Goal: Communication & Community: Ask a question

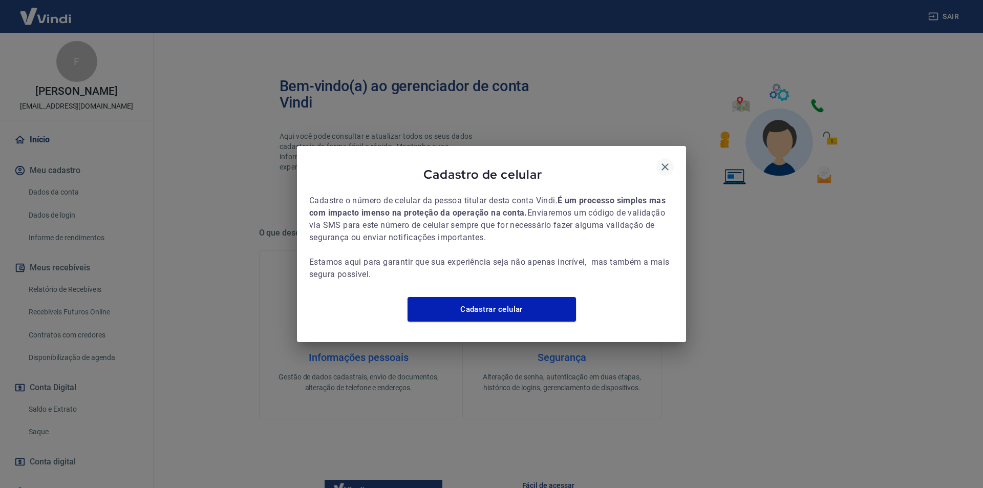
click at [671, 162] on button "button" at bounding box center [665, 166] width 17 height 17
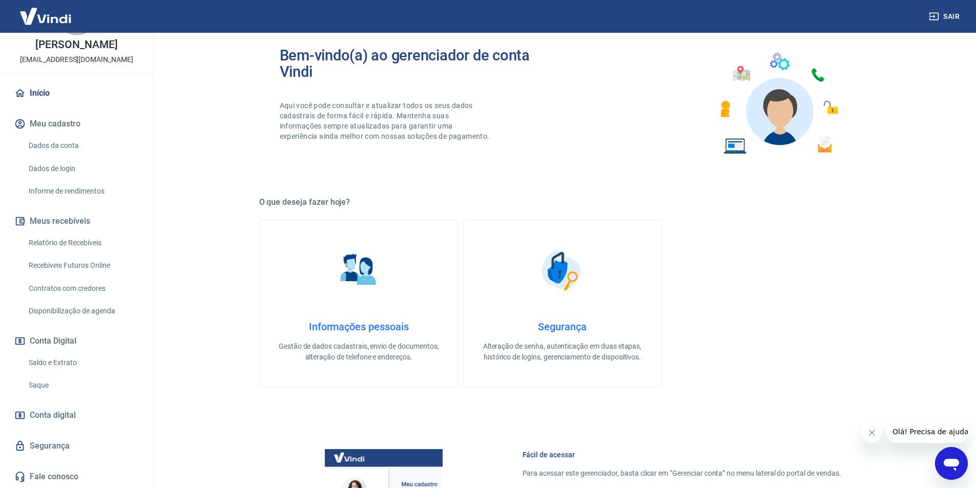
scroll to position [205, 0]
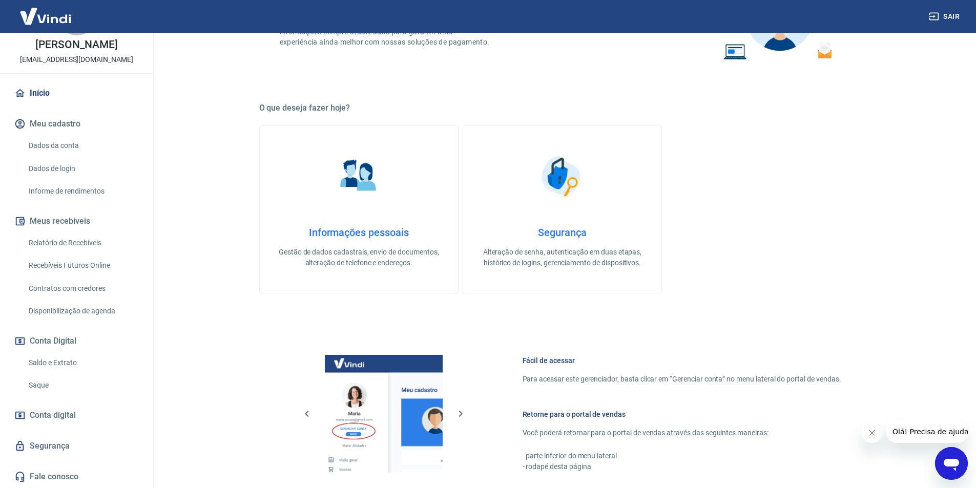
click at [948, 466] on icon "Abrir janela de mensagens" at bounding box center [950, 465] width 15 height 12
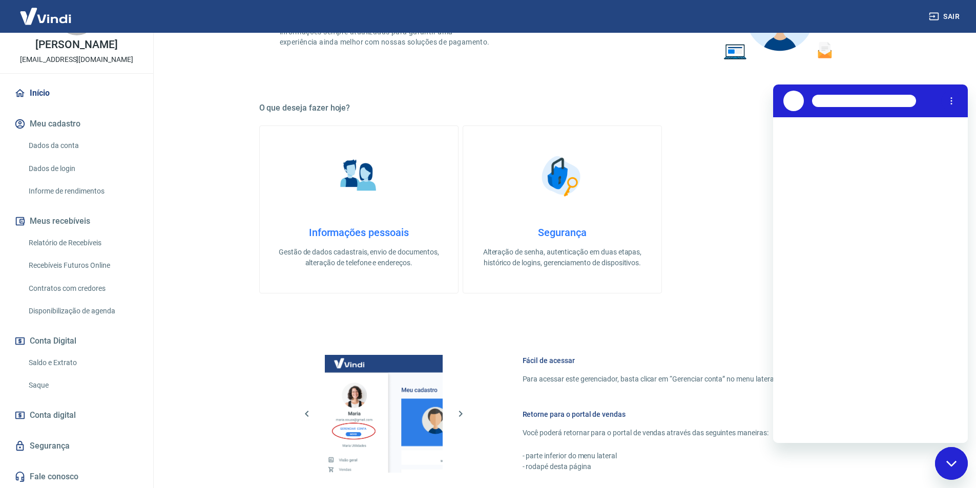
scroll to position [0, 0]
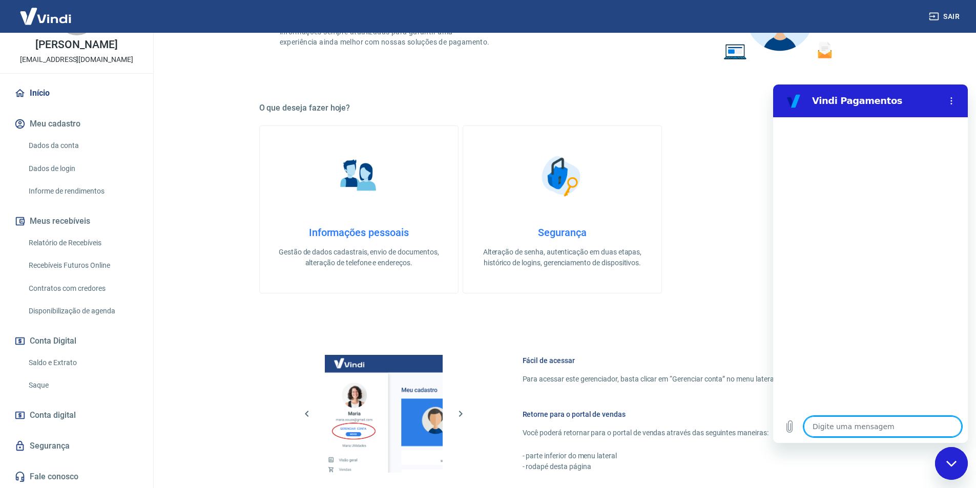
click at [863, 433] on textarea at bounding box center [883, 426] width 158 height 20
type textarea "o"
type textarea "x"
type textarea "oi"
type textarea "x"
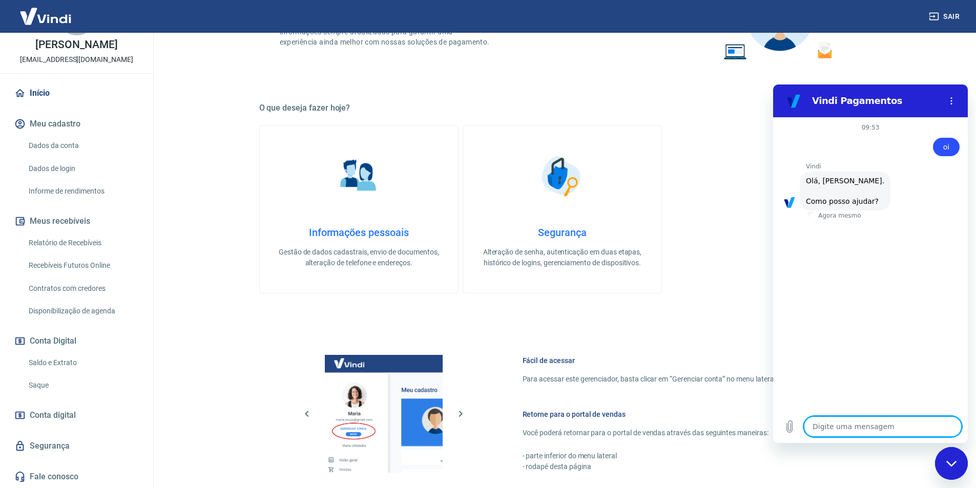
scroll to position [24, 0]
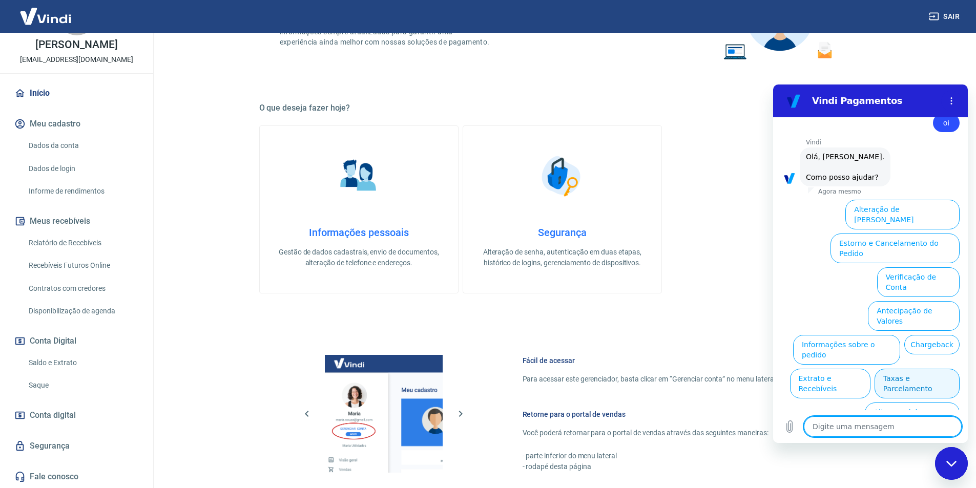
click at [881, 369] on button "Taxas e Parcelamento" at bounding box center [916, 384] width 85 height 30
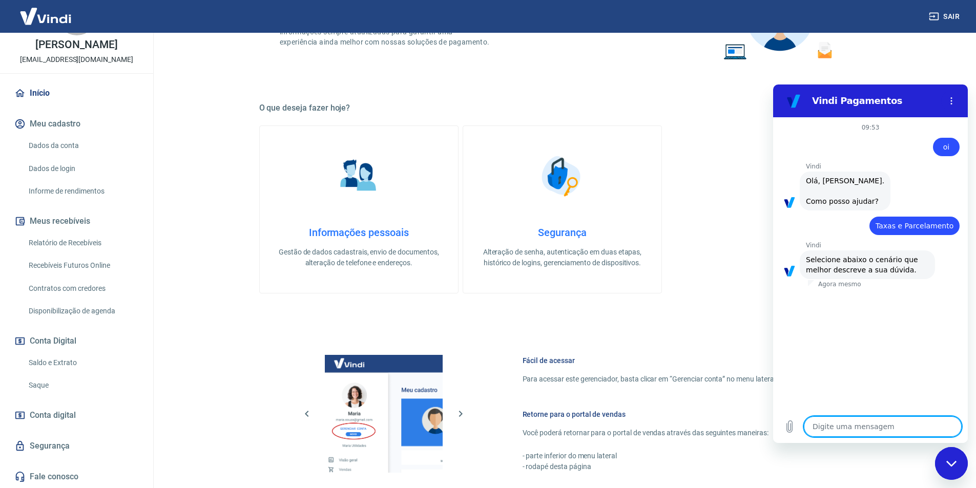
scroll to position [19, 0]
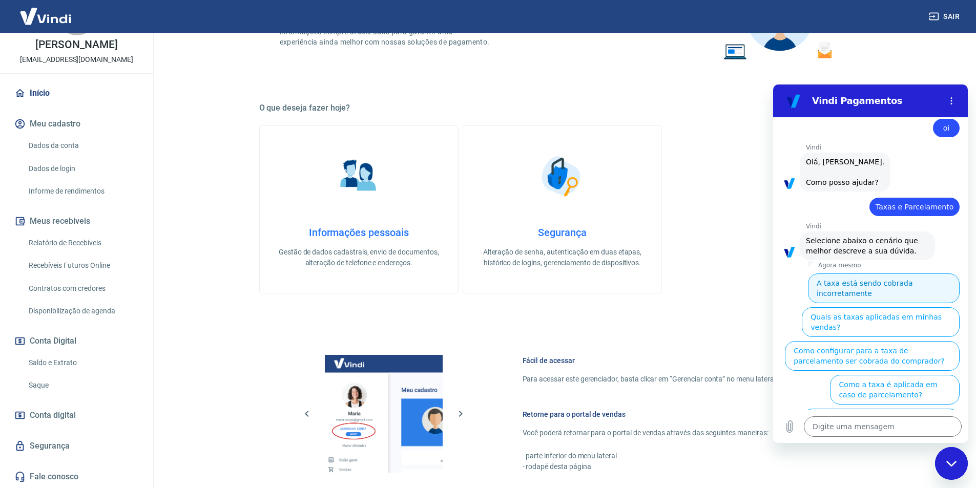
click at [870, 285] on button "A taxa está sendo cobrada incorretamente" at bounding box center [884, 288] width 152 height 30
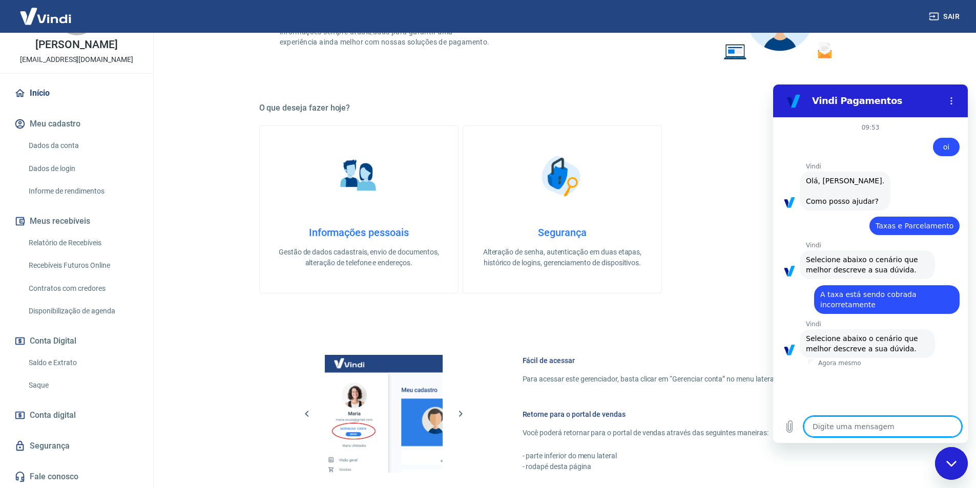
scroll to position [7, 0]
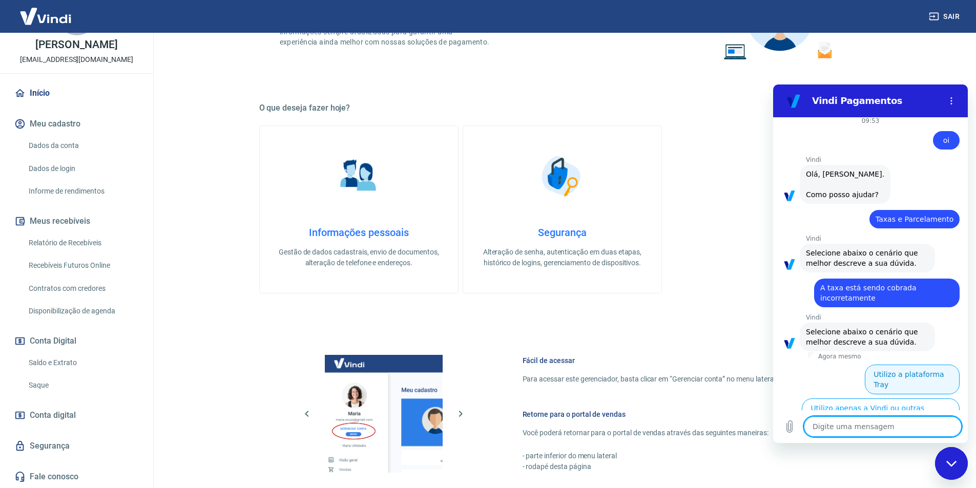
click at [918, 372] on button "Utilizo a plataforma Tray" at bounding box center [911, 380] width 95 height 30
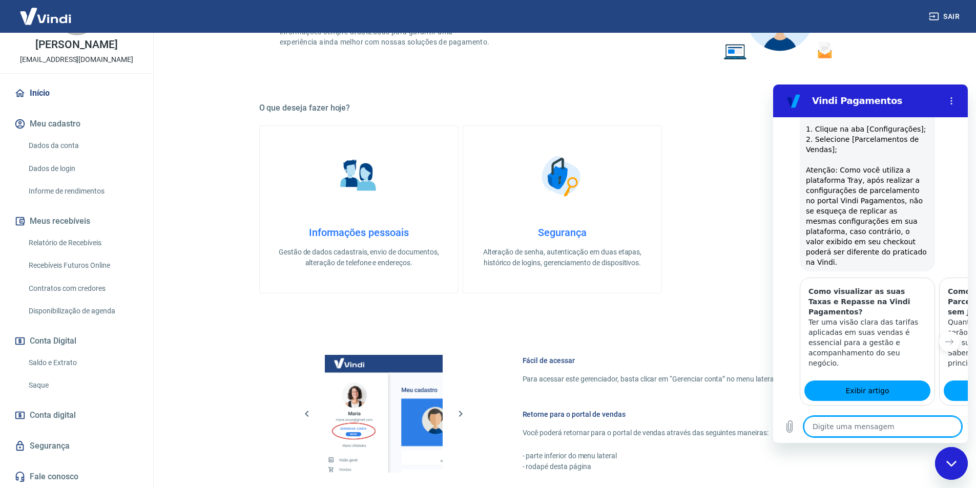
scroll to position [672, 0]
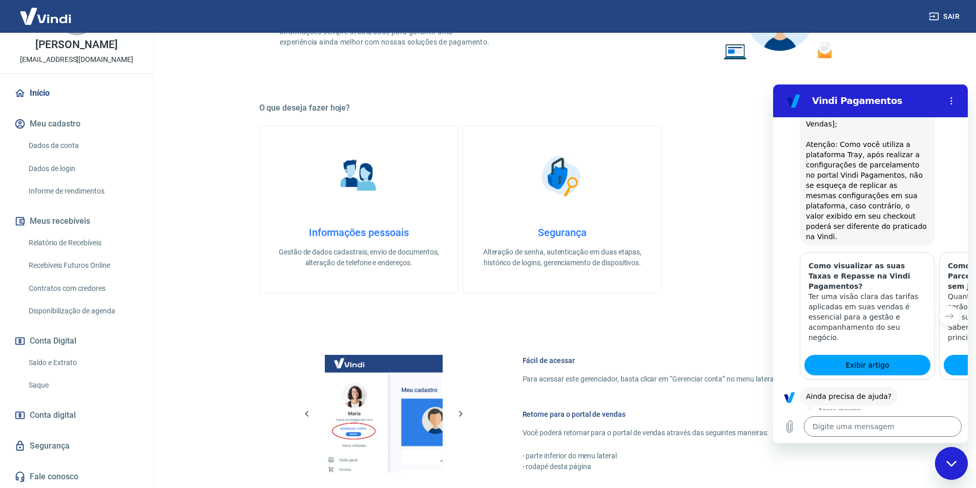
click at [902, 419] on button "Sim" at bounding box center [909, 428] width 30 height 19
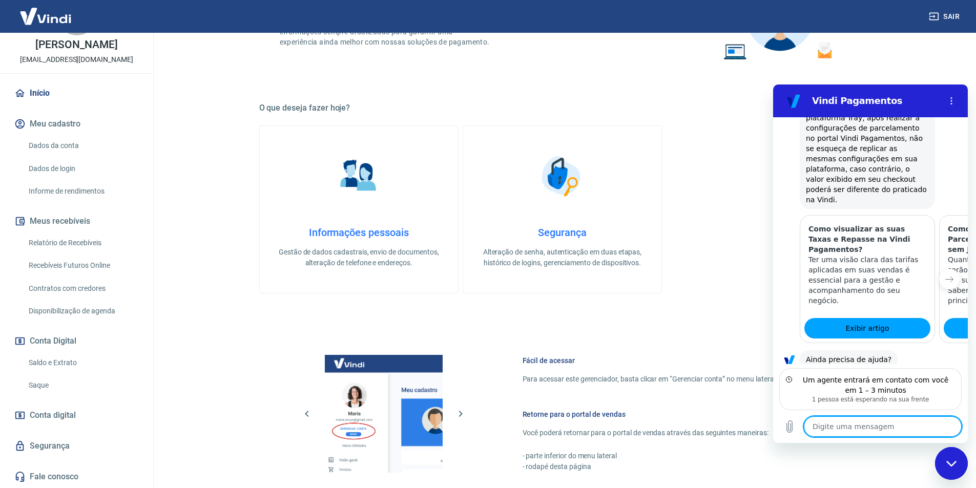
scroll to position [755, 0]
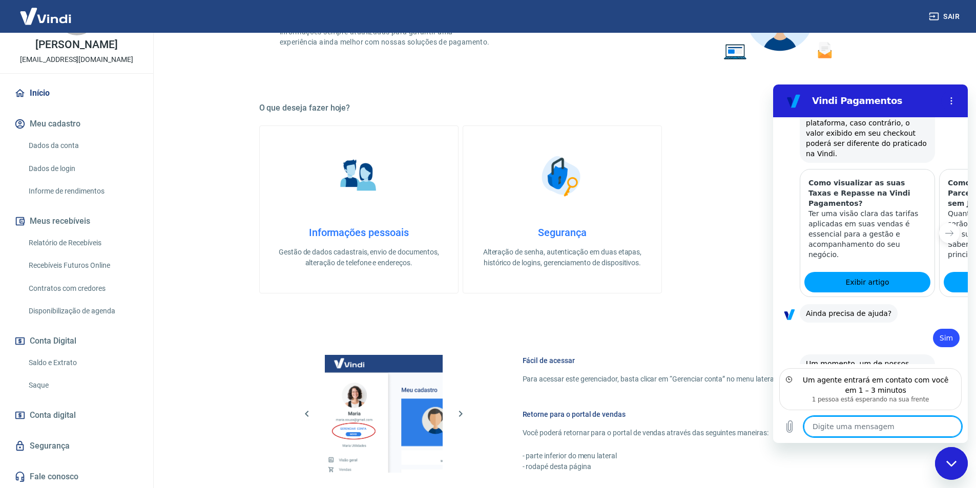
click at [871, 424] on textarea at bounding box center [883, 426] width 158 height 20
type textarea "x"
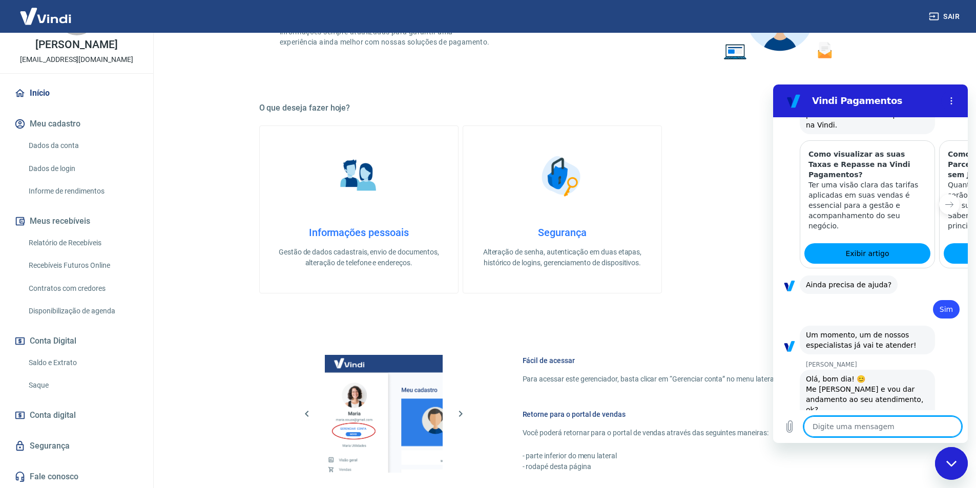
click at [839, 426] on textarea at bounding box center [883, 426] width 158 height 20
type textarea "O"
type textarea "x"
type textarea "Oi"
type textarea "x"
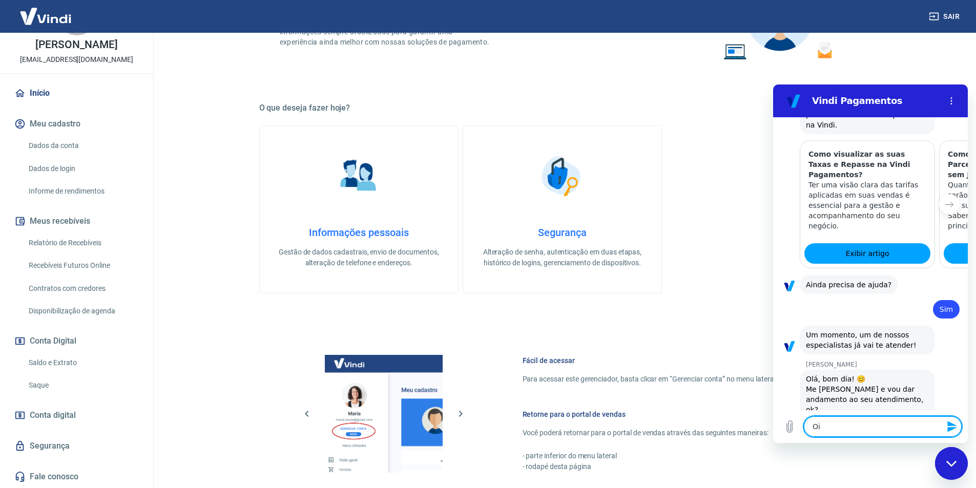
type textarea "Oii"
type textarea "x"
type textarea "Oii"
type textarea "x"
type textarea "Oii b"
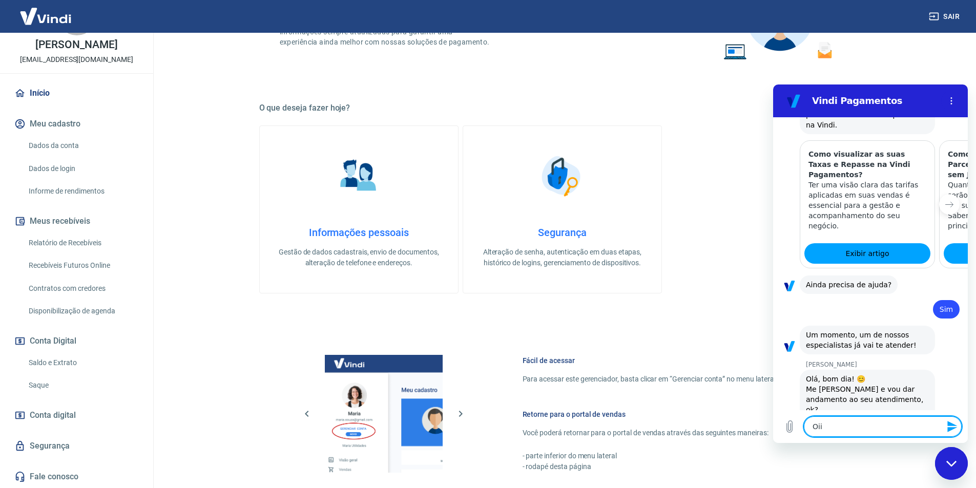
type textarea "x"
type textarea "Oii bo"
type textarea "x"
type textarea "Oii bom"
type textarea "x"
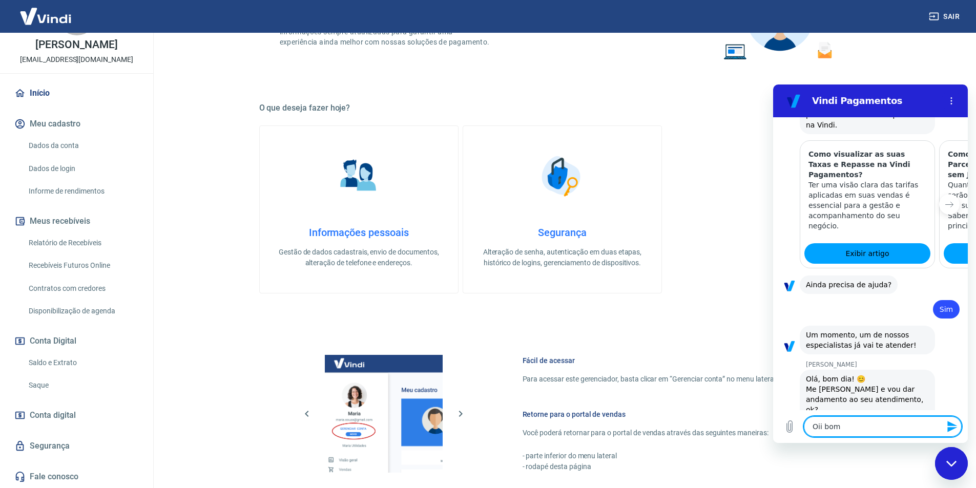
type textarea "Oii bom"
type textarea "x"
type textarea "Oii bom d"
type textarea "x"
type textarea "Oii bom di"
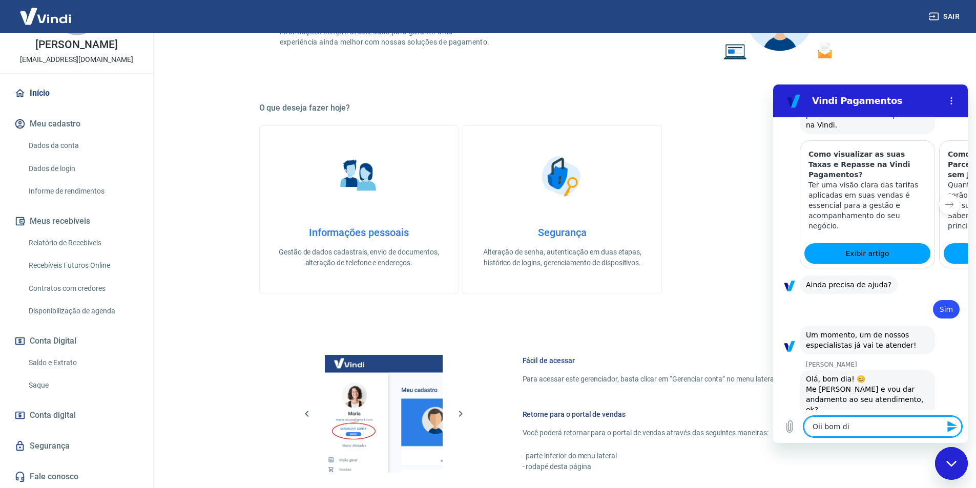
type textarea "x"
type textarea "Oii bom dia"
type textarea "x"
type textarea "Oii bom dia,"
type textarea "x"
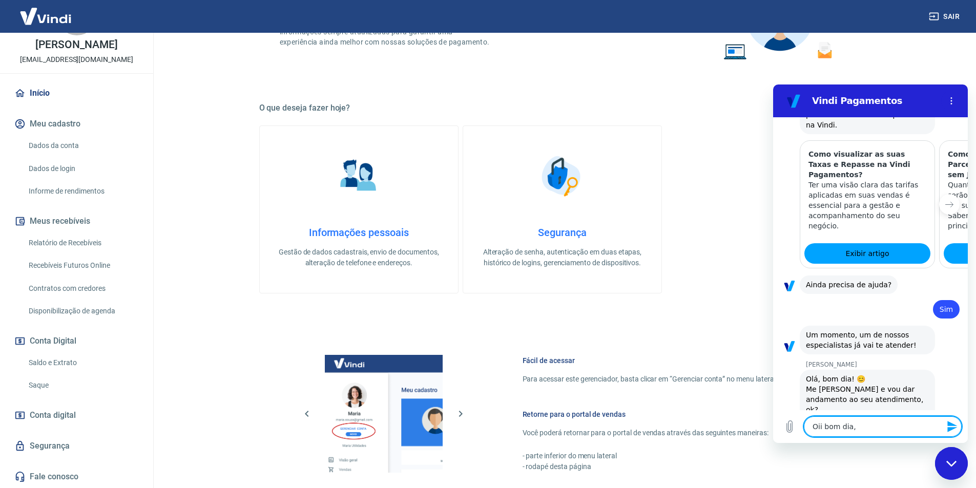
type textarea "Oii bom dia,"
type textarea "x"
type textarea "Oii bom dia, A"
type textarea "x"
type textarea "Oii bom dia, An"
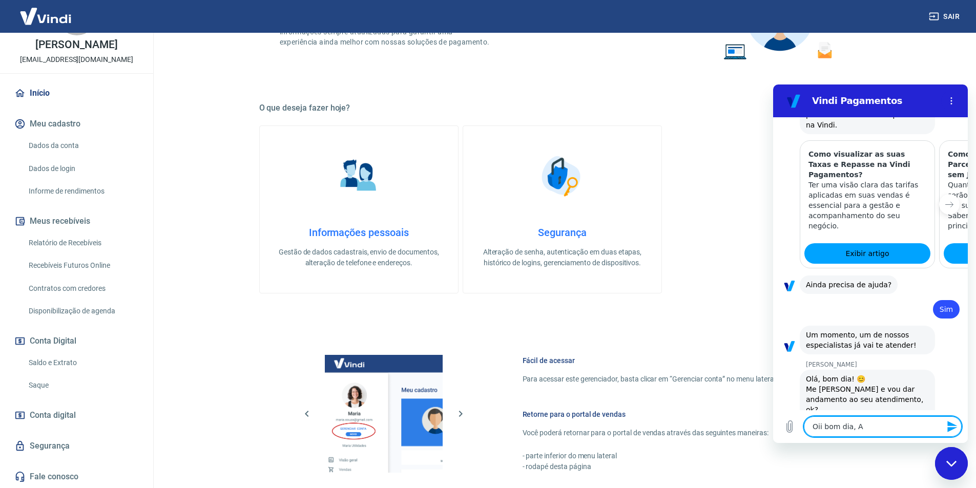
type textarea "x"
type textarea "Oii bom dia, Ane"
type textarea "x"
type textarea "Oii bom dia, Aned"
type textarea "x"
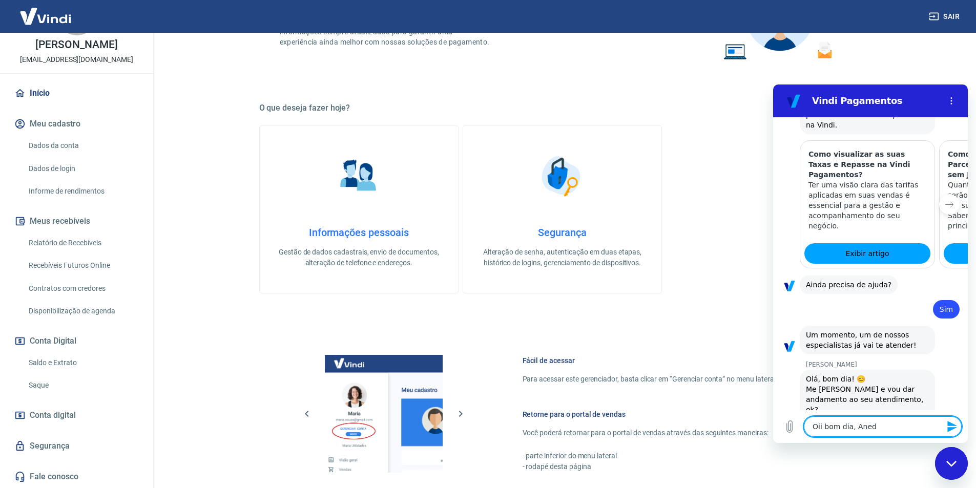
type textarea "Oii bom dia, Anedr"
type textarea "x"
type textarea "Oii bom dia, Anedre"
type textarea "x"
type textarea "Oii bom dia, Anedr"
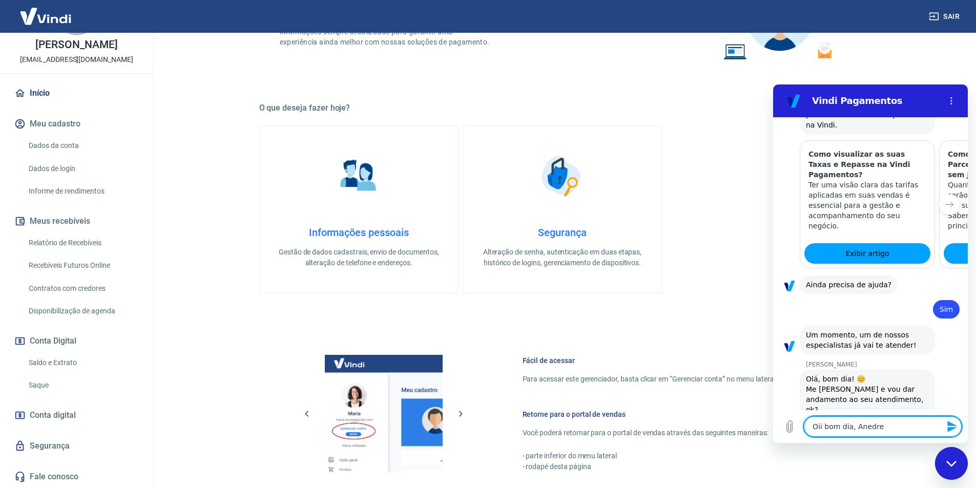
type textarea "x"
type textarea "Oii bom dia, Aned"
type textarea "x"
type textarea "Oii bom dia, Ane"
type textarea "x"
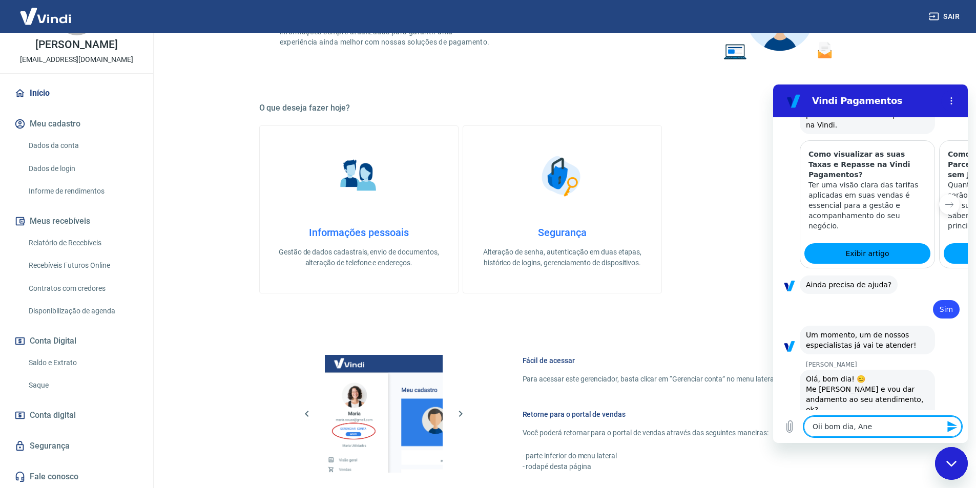
type textarea "Oii bom dia, An"
type textarea "x"
type textarea "Oii bom dia, And"
type textarea "x"
type textarea "Oii bom dia, Andr"
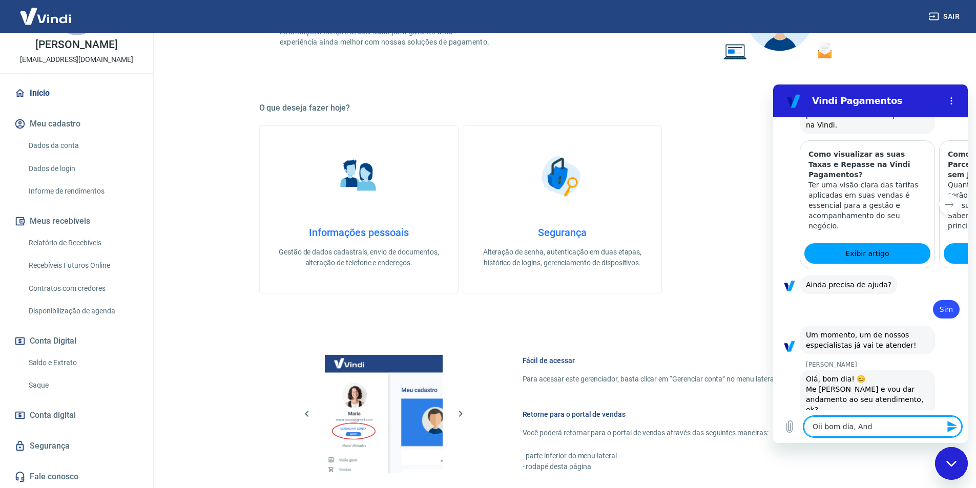
type textarea "x"
type textarea "Oii bom dia, Andre"
type textarea "x"
type textarea "Oii bom dia, Andrez"
type textarea "x"
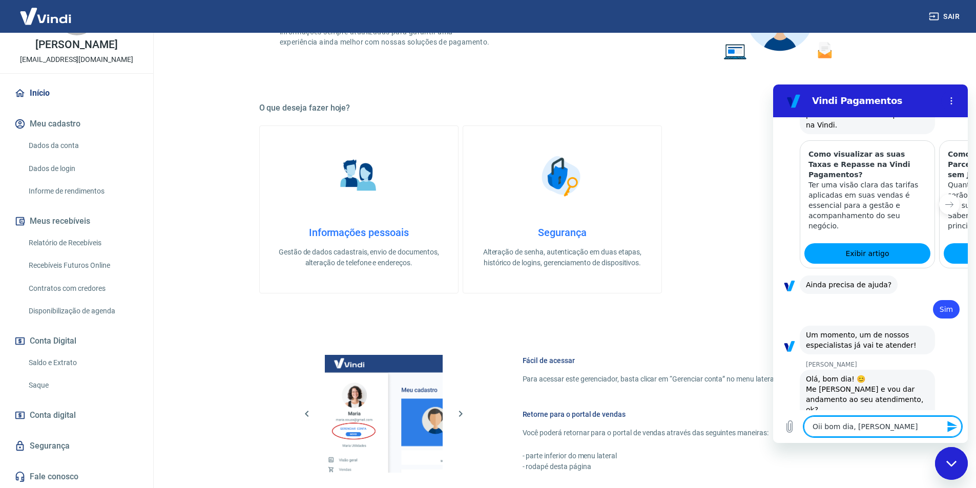
type textarea "Oii bom dia, Andreza"
type textarea "x"
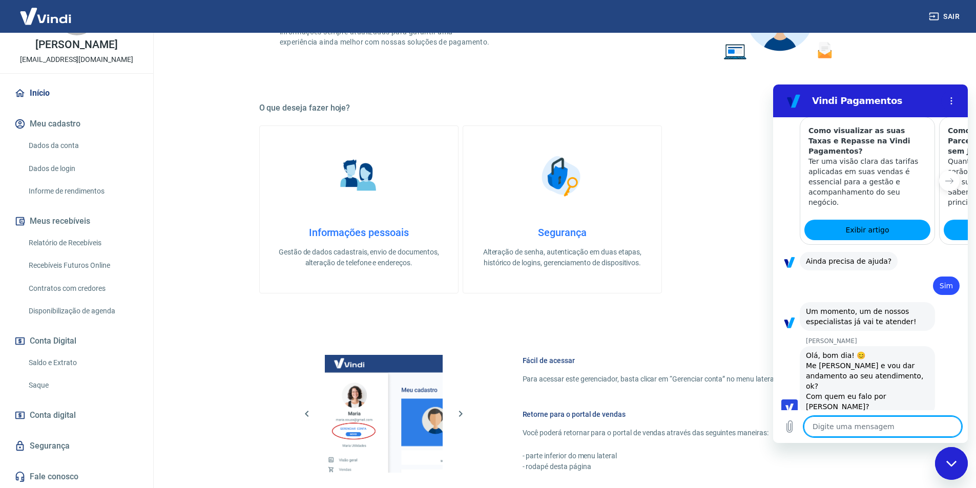
type textarea "x"
type textarea "M"
type textarea "x"
type textarea "Me"
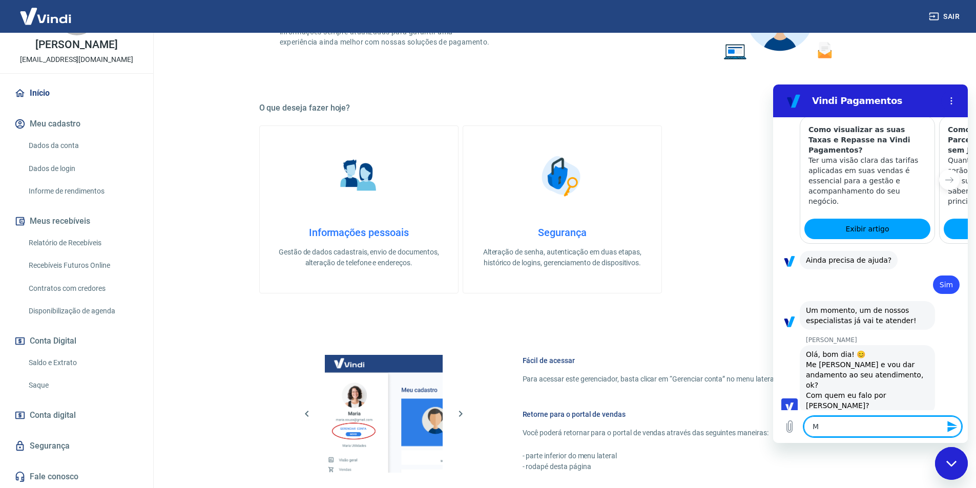
type textarea "x"
type textarea "Meu"
type textarea "x"
type textarea "Meu"
type textarea "x"
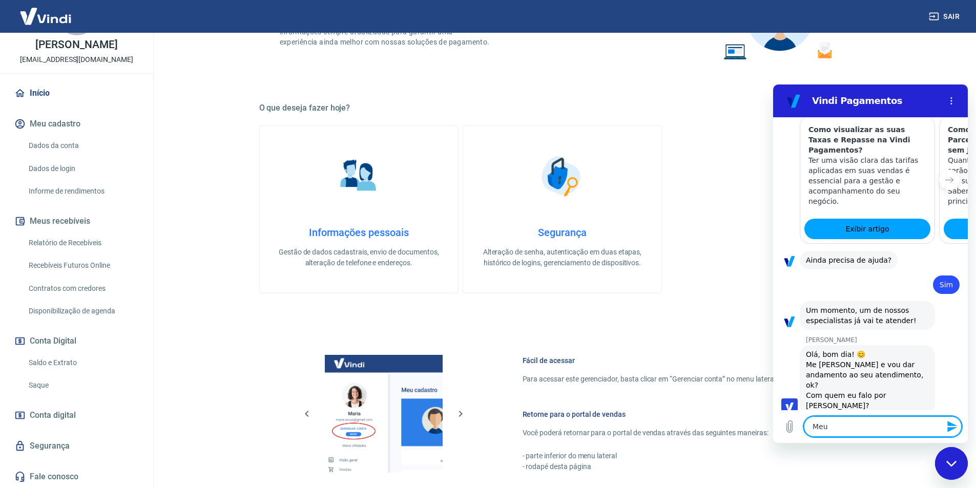
type textarea "Meu n"
type textarea "x"
type textarea "Meu no"
type textarea "x"
type textarea "Meu nom"
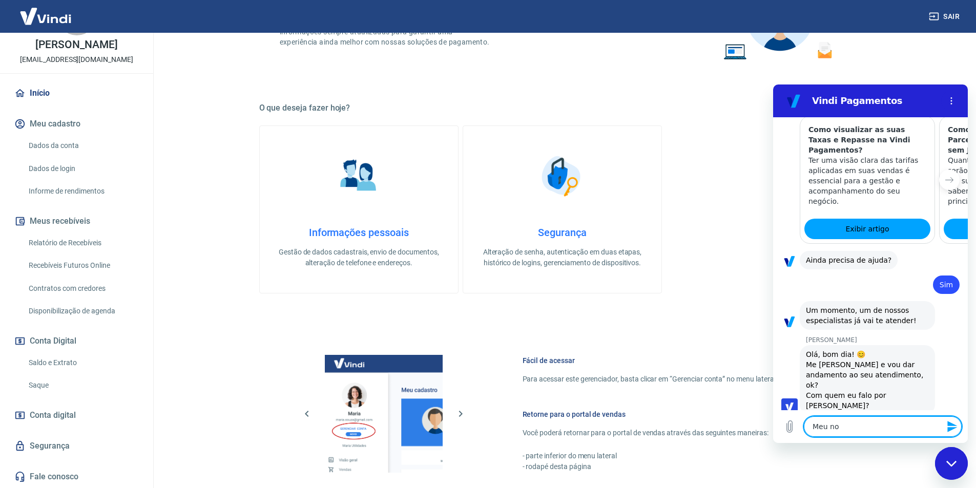
type textarea "x"
type textarea "Meu nome"
type textarea "x"
type textarea "Meu nome"
type textarea "x"
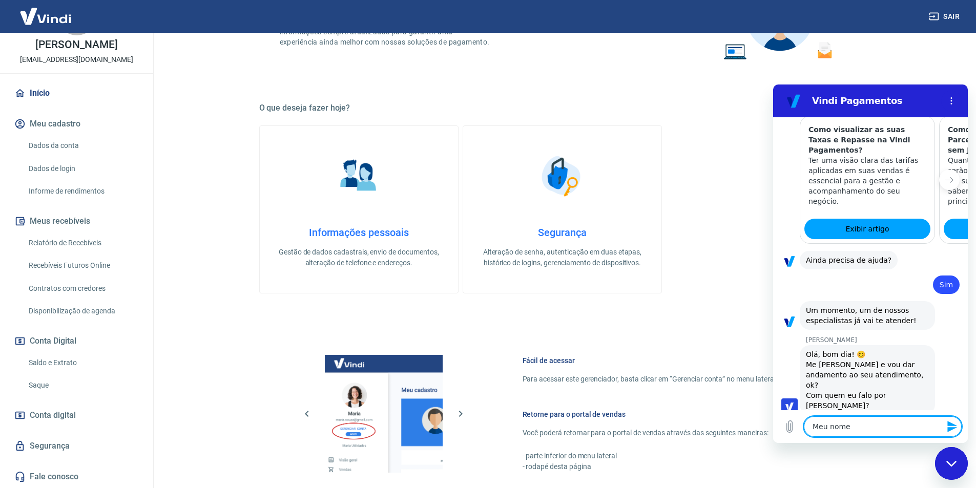
type textarea "Meu nome p"
type textarea "x"
type textarea "Meu nome pé"
type textarea "x"
type textarea "Meu nome p"
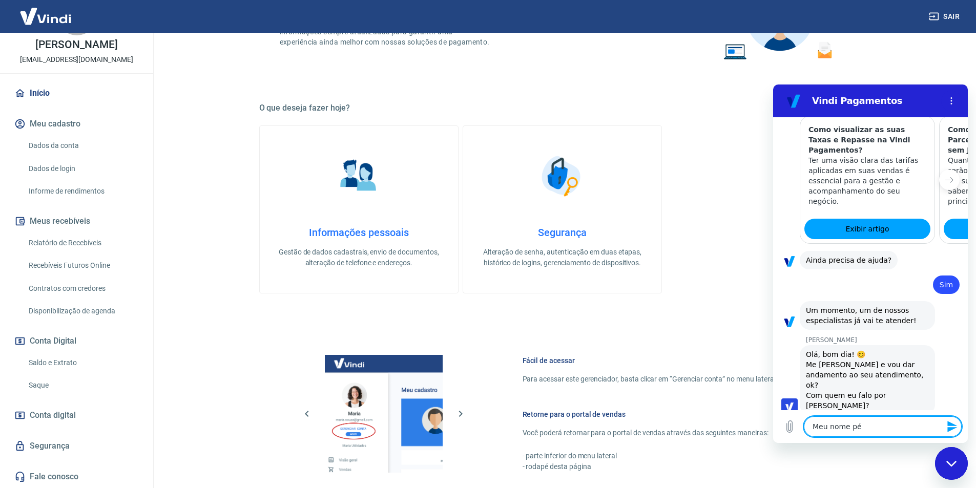
type textarea "x"
type textarea "Meu nome"
type textarea "x"
type textarea "Meu nome é"
type textarea "x"
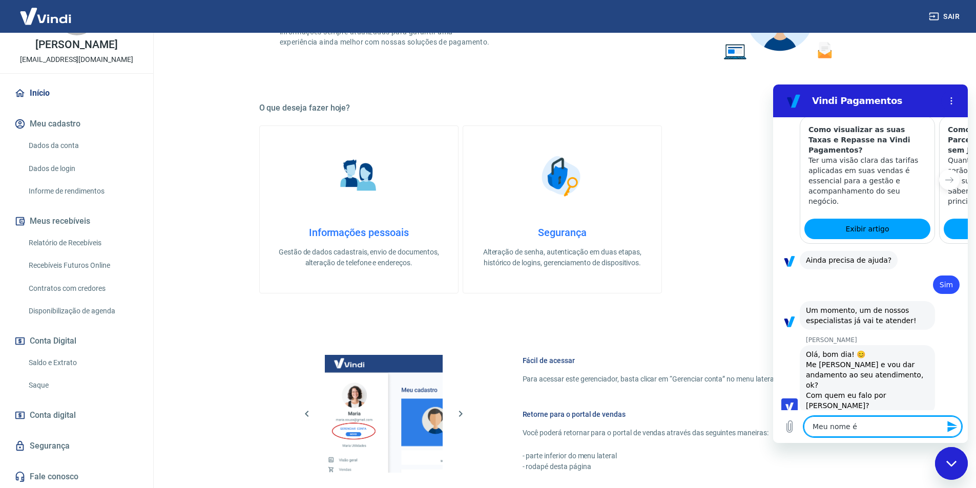
type textarea "Meu nome é"
type textarea "x"
type textarea "Meu nome é A"
type textarea "x"
type textarea "Meu nome é Am"
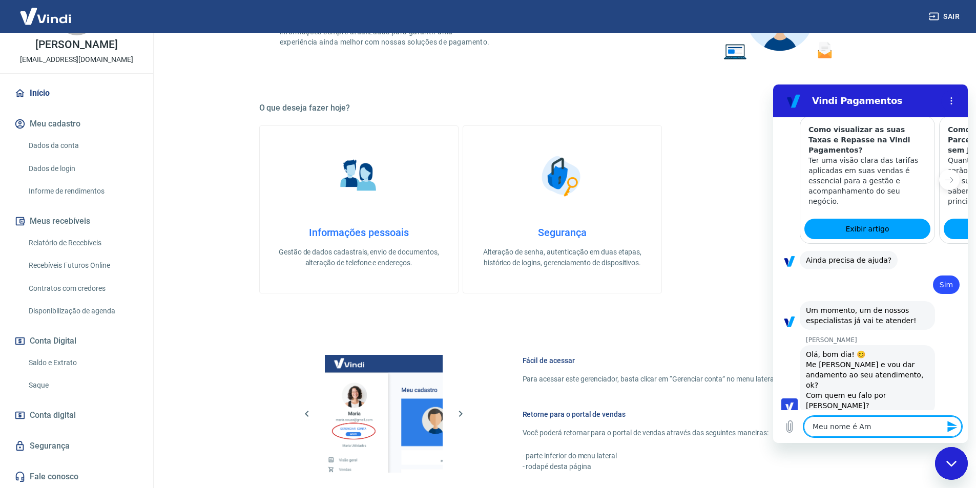
type textarea "x"
type textarea "Meu nome é Ama"
type textarea "x"
type textarea "Meu nome é Aman"
type textarea "x"
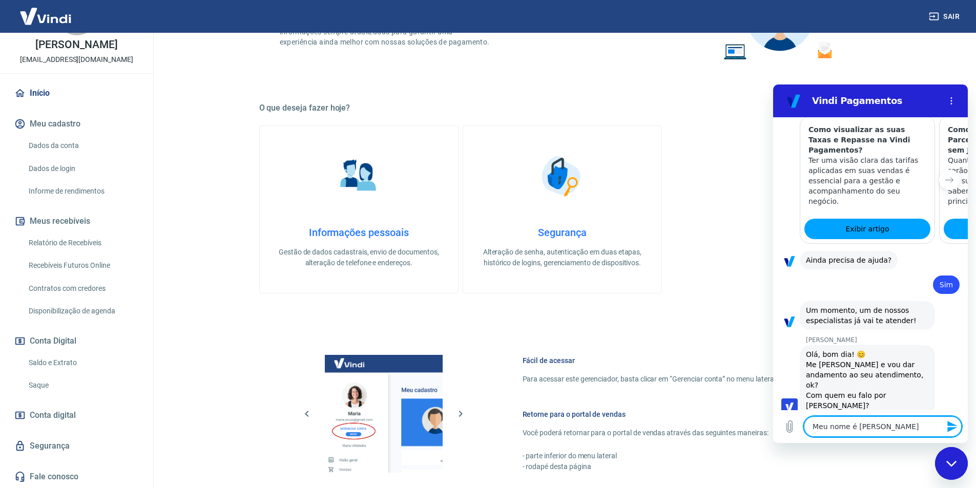
type textarea "Meu nome é Amand"
type textarea "x"
type textarea "Meu nome é Amanda"
type textarea "x"
type textarea "Meu nome é Amanda"
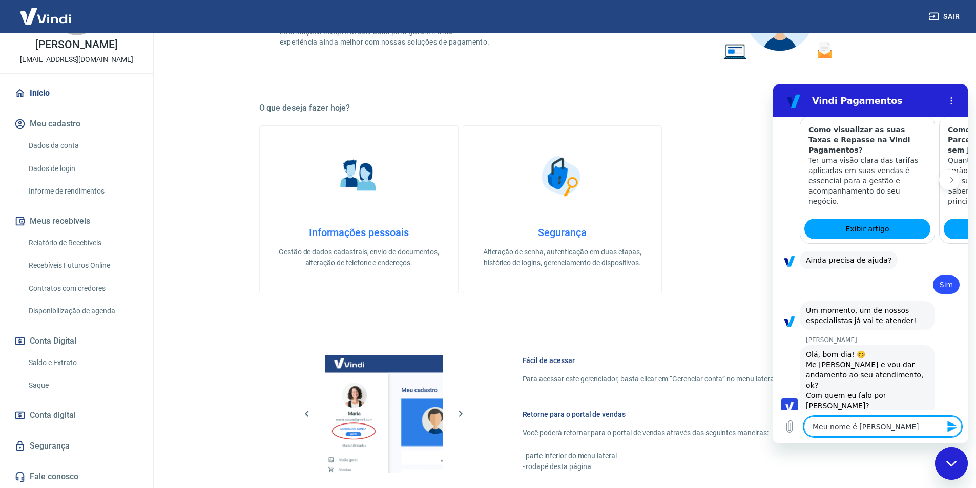
type textarea "x"
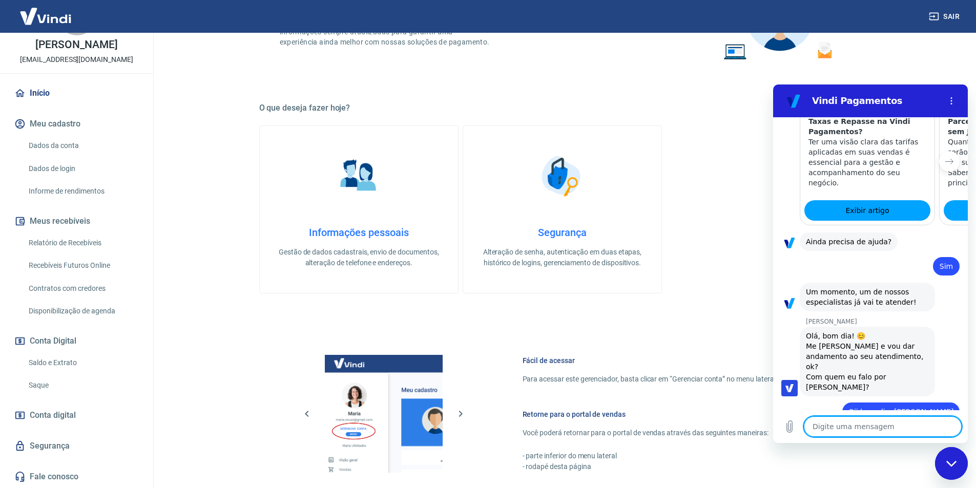
type textarea "x"
type textarea "G"
type textarea "x"
type textarea "Go"
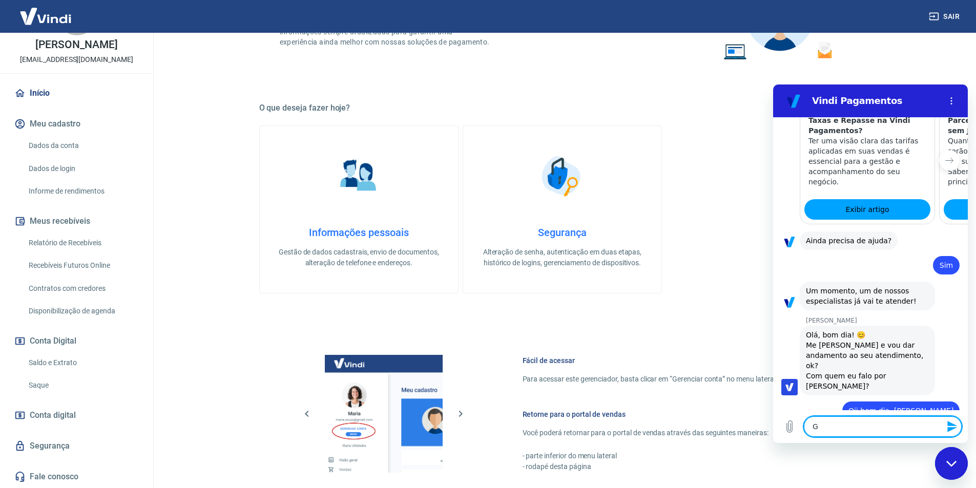
type textarea "x"
type textarea "G"
type textarea "x"
click at [787, 440] on div "Enviado · 09:56" at bounding box center [863, 444] width 180 height 8
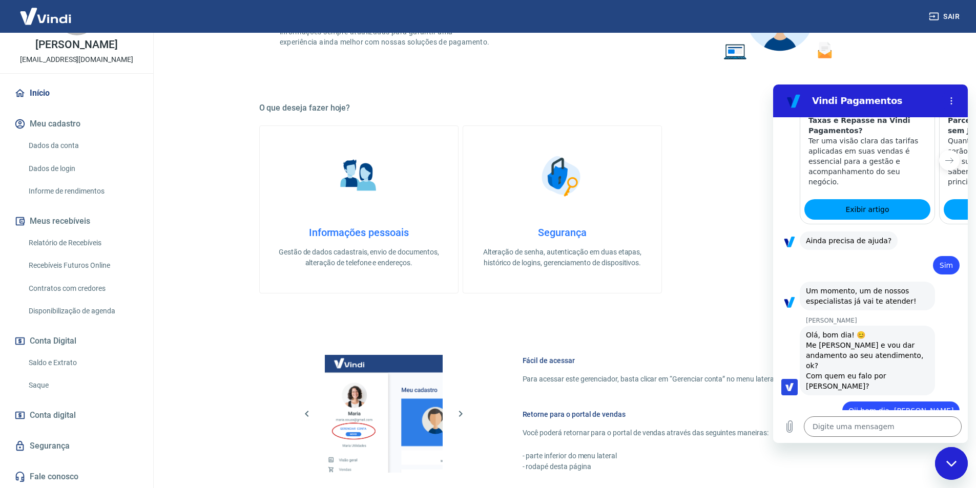
click at [787, 440] on div "Enviado · 09:56" at bounding box center [863, 444] width 180 height 8
click at [823, 428] on textarea at bounding box center [883, 426] width 158 height 20
type textarea "J"
type textarea "x"
type textarea "Ja"
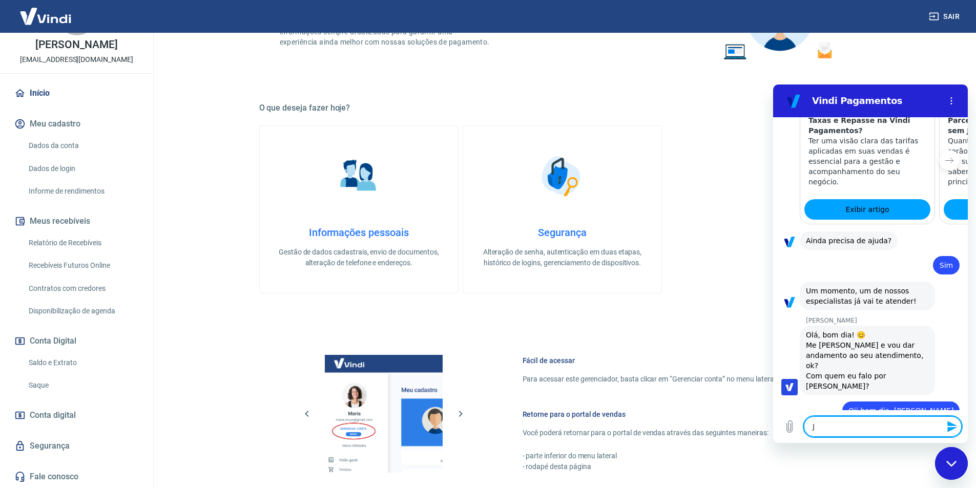
type textarea "x"
type textarea "Ja"
type textarea "x"
type textarea "Ja s"
type textarea "x"
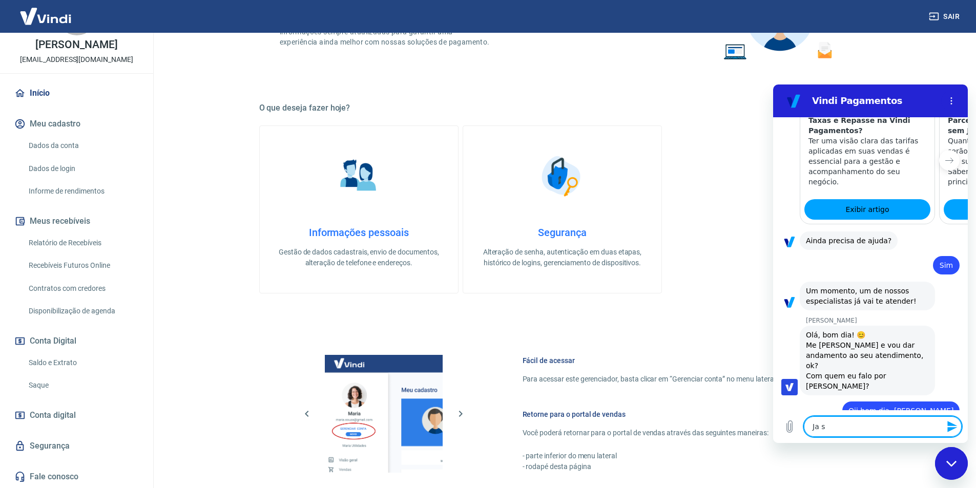
type textarea "Ja se"
type textarea "x"
type textarea "Ja se"
type textarea "x"
type textarea "Ja se p"
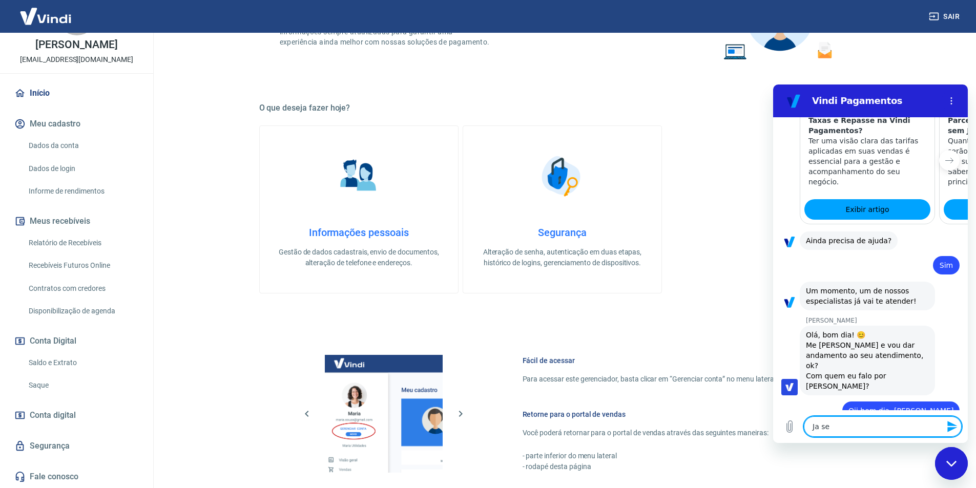
type textarea "x"
type textarea "Ja se pa"
type textarea "x"
type textarea "Ja se pas"
type textarea "x"
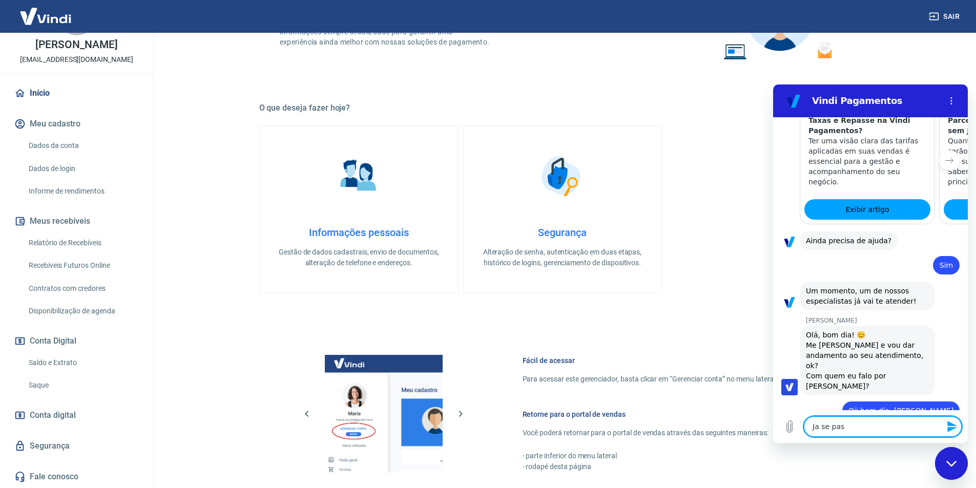
type textarea "Ja se pass"
type textarea "x"
type textarea "Ja se passa"
type textarea "x"
type textarea "Ja se passar"
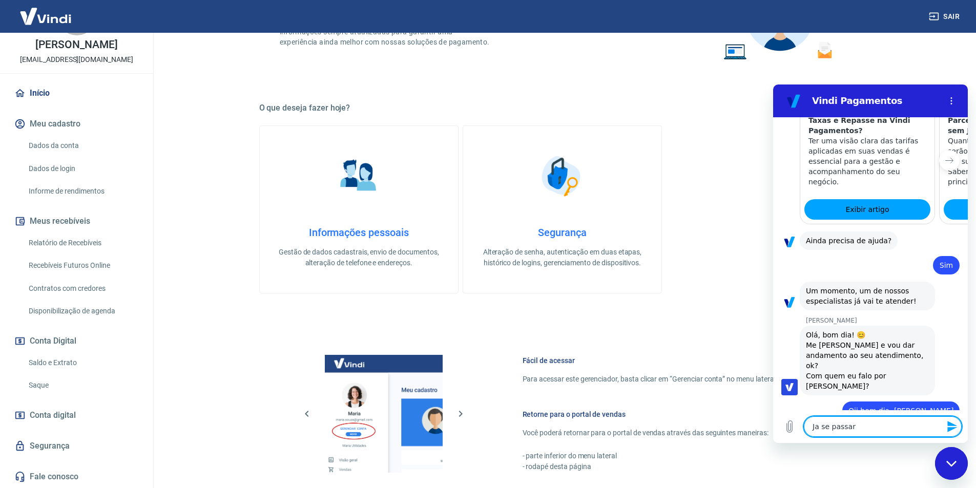
type textarea "x"
type textarea "Ja se passara"
type textarea "x"
type textarea "Ja se passaram"
type textarea "x"
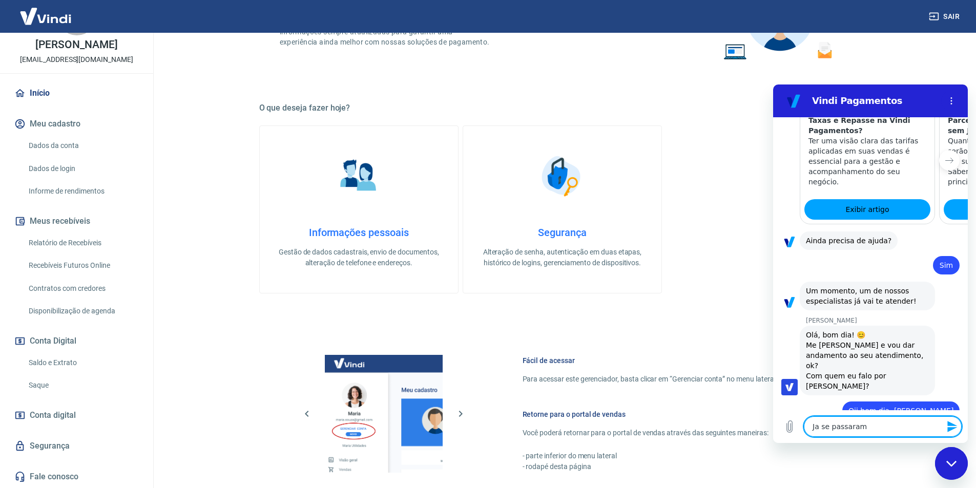
type textarea "Ja se passaram"
type textarea "x"
type textarea "Ja se passaram 1"
type textarea "x"
type textarea "Ja se passaram 1"
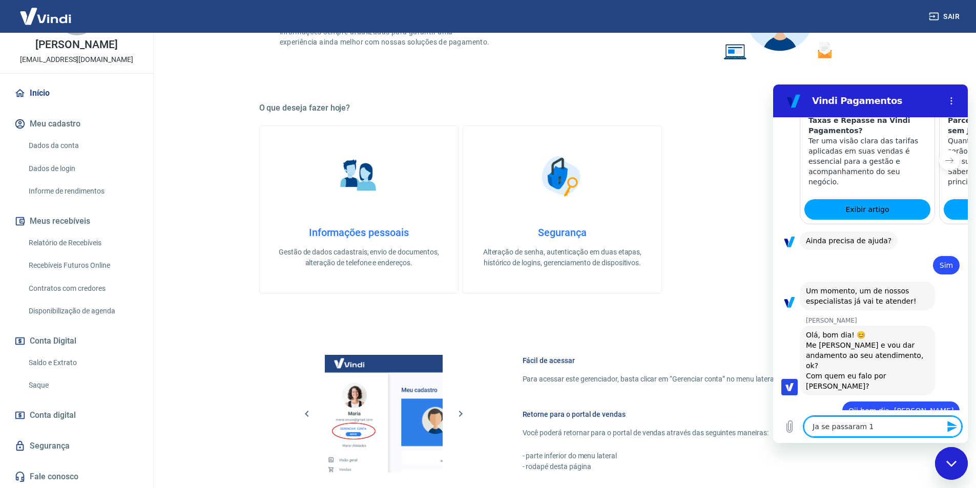
type textarea "x"
type textarea "Ja se passaram 1 s"
type textarea "x"
type textarea "Ja se passaram 1 se"
type textarea "x"
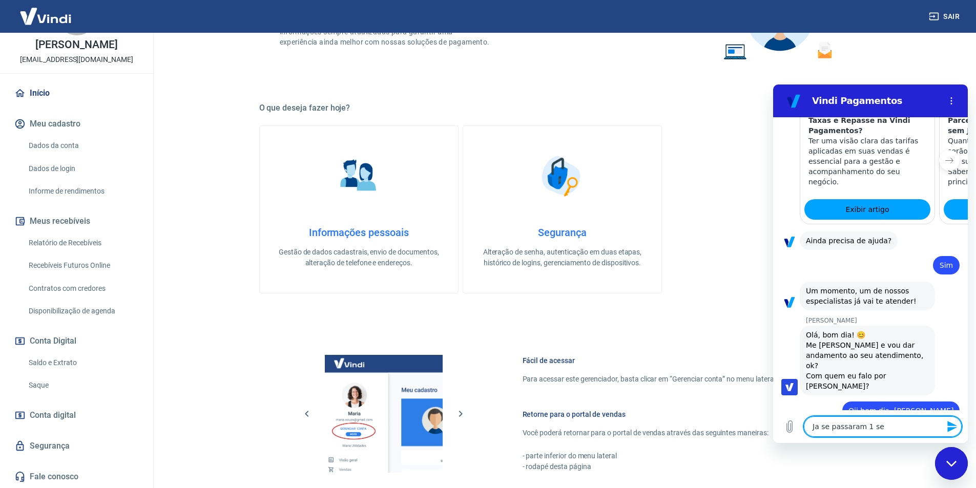
type textarea "Ja se passaram 1 sem"
type textarea "x"
type textarea "Ja se passaram 1 sema"
type textarea "x"
type textarea "Ja se passaram 1 seman"
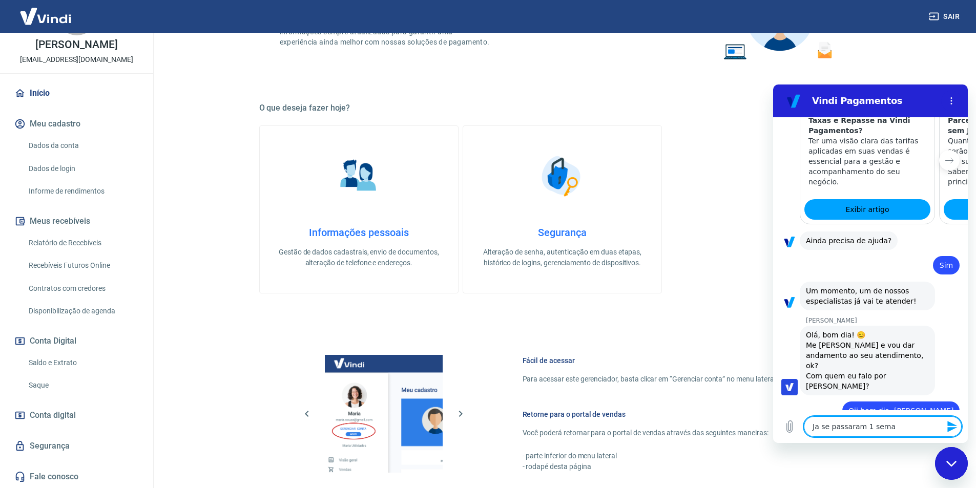
type textarea "x"
type textarea "Ja se passaram 1 semana"
type textarea "x"
type textarea "Ja se passaram 1 semana"
type textarea "x"
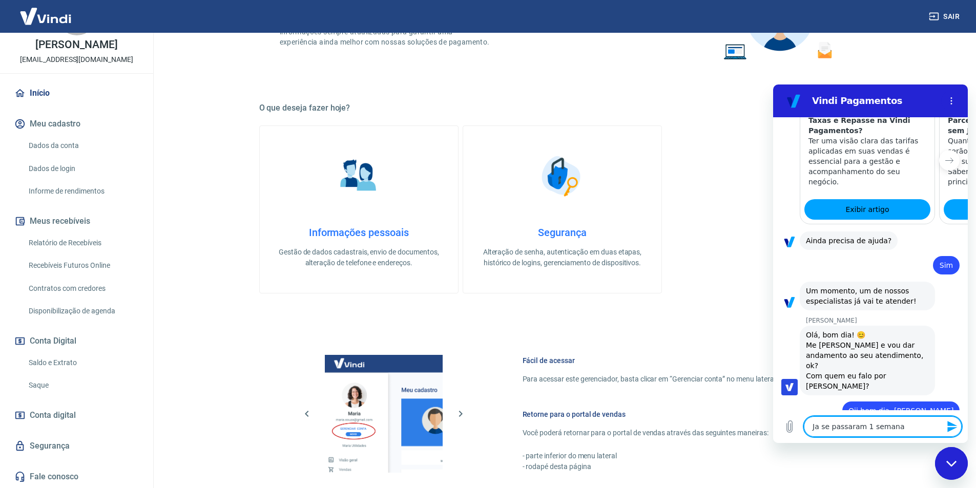
type textarea "Ja se passaram 1 semana e"
type textarea "x"
type textarea "Ja se passaram 1 semana e"
type textarea "x"
type textarea "Ja se passaram 1 semana e 1"
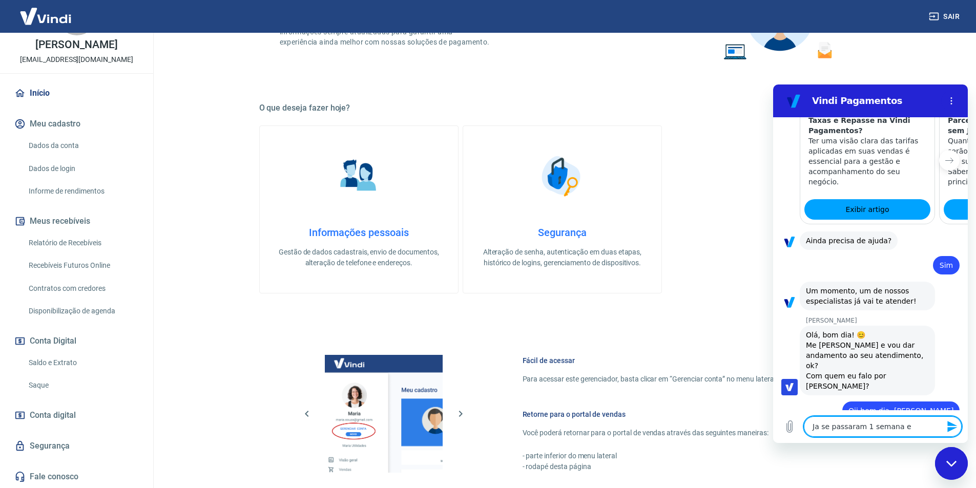
type textarea "x"
type textarea "Ja se passaram 1 semana e 1"
type textarea "x"
type textarea "Ja se passaram 1 semana e 1 d"
type textarea "x"
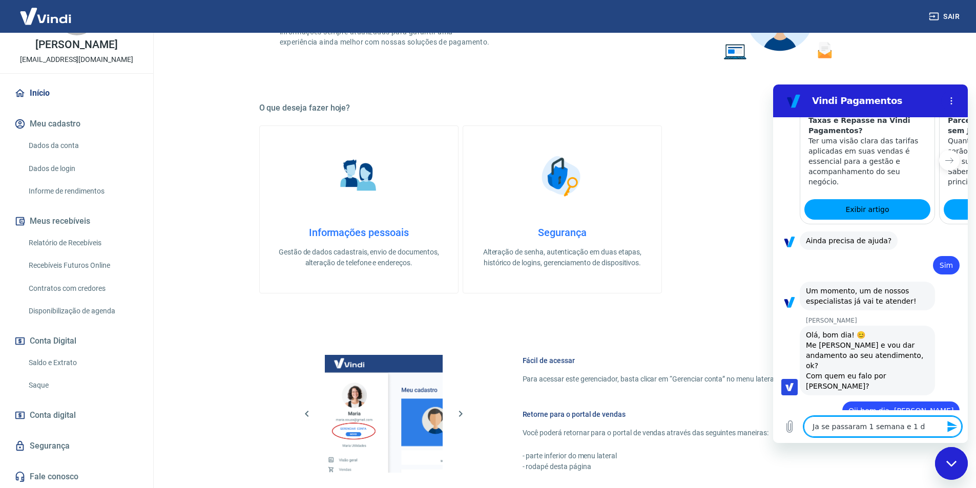
type textarea "Ja se passaram 1 semana e 1 di"
type textarea "x"
type textarea "Ja se passaram 1 semana e 1 dia"
type textarea "x"
type textarea "Ja se passaram 1 semana e 1 dia"
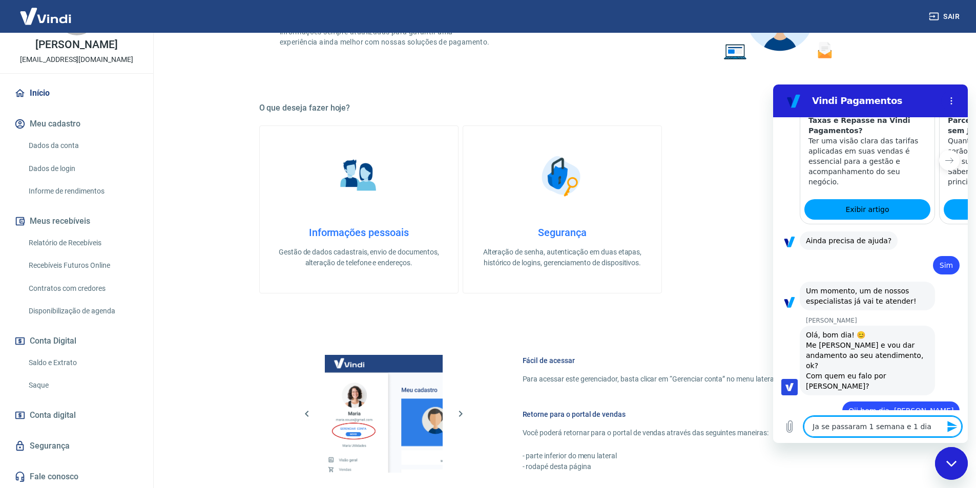
type textarea "x"
type textarea "Ja se passaram 1 semana e 1 dia"
type textarea "x"
type textarea "Ja se passaram 1 semana e 1 di"
type textarea "x"
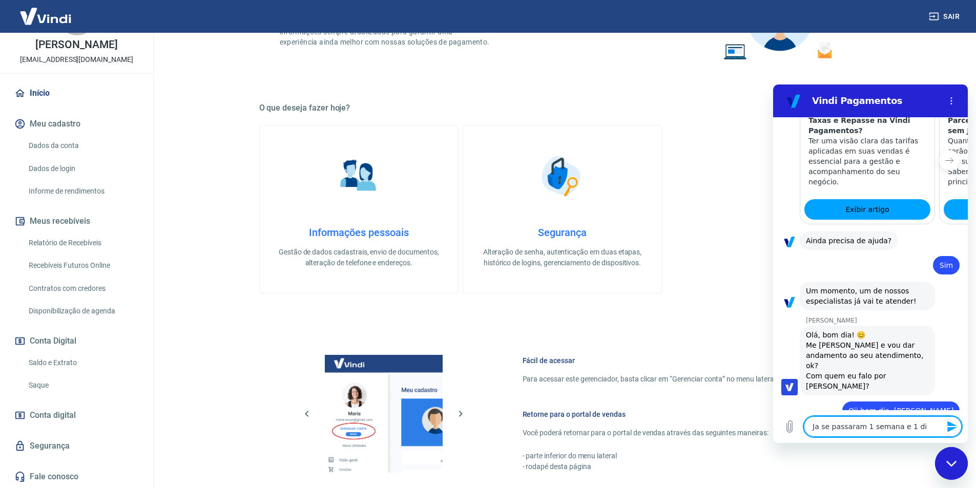
type textarea "Ja se passaram 1 semana e 1 d"
type textarea "x"
type textarea "Ja se passaram 1 semana e 1"
type textarea "x"
type textarea "Ja se passaram 1 semana e 1"
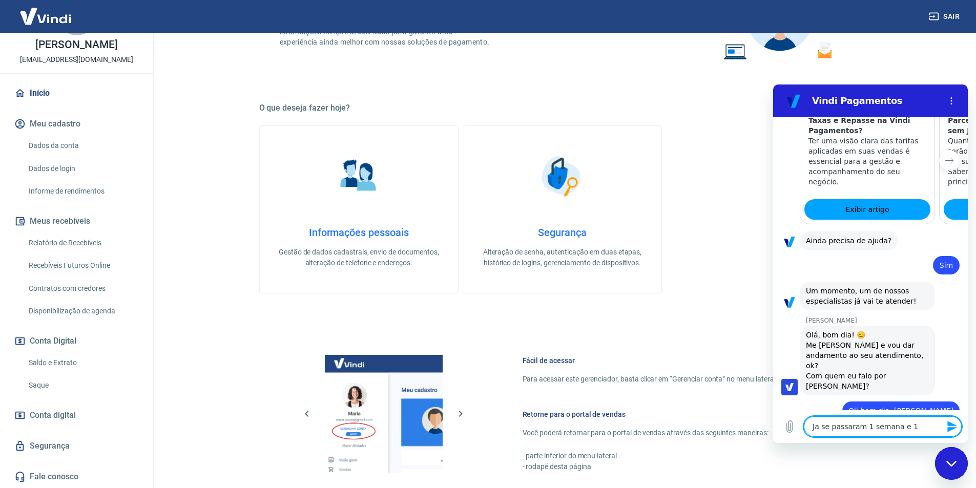
type textarea "x"
type textarea "Ja se passaram 1 semana e"
type textarea "x"
type textarea "Ja se passaram 1 semana e"
type textarea "x"
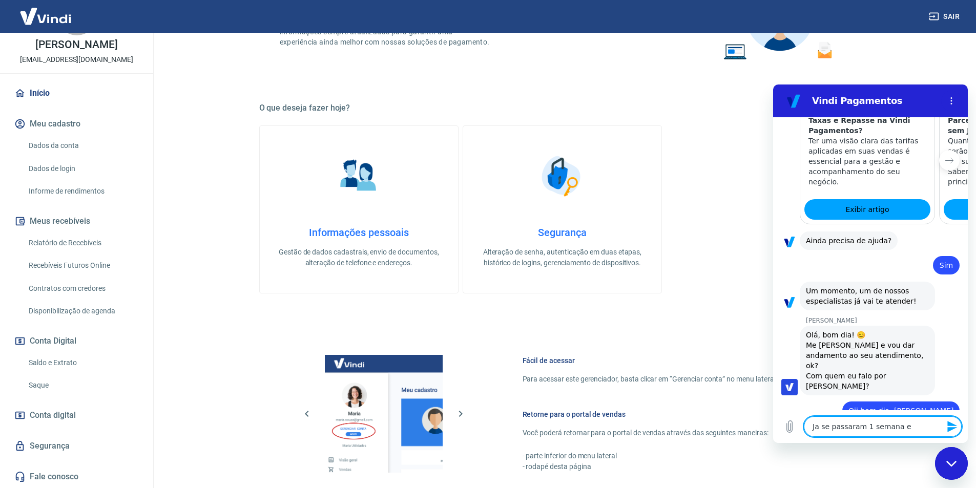
type textarea "Ja se passaram 1 semana"
type textarea "x"
type textarea "Ja se passaram 1 semana e"
type textarea "x"
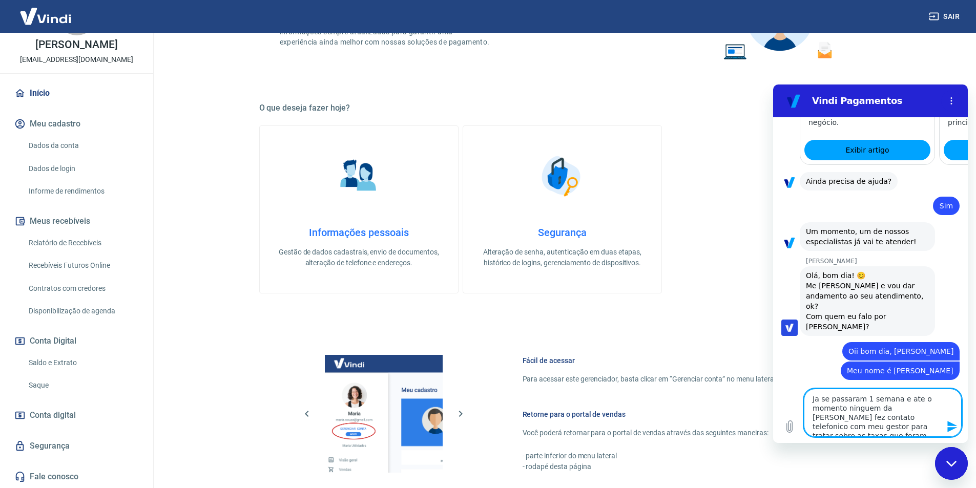
scroll to position [890, 0]
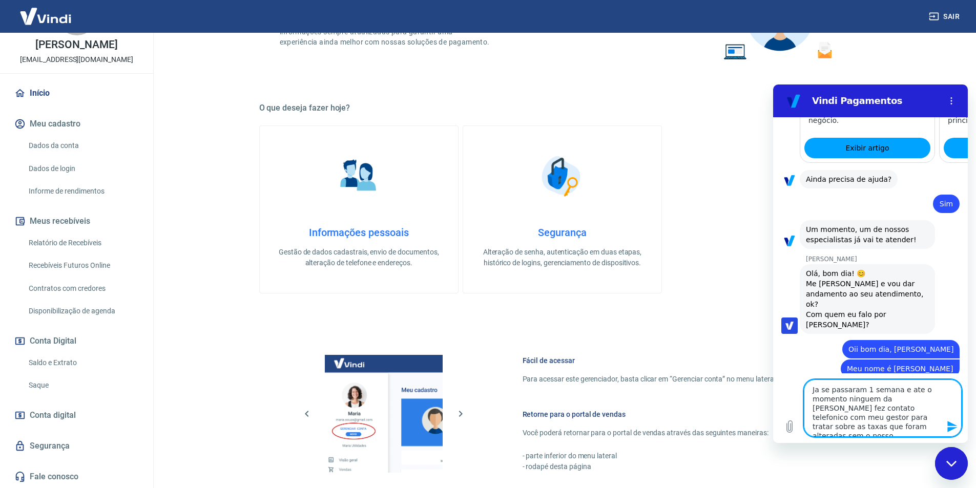
drag, startPoint x: 829, startPoint y: 389, endPoint x: 799, endPoint y: 390, distance: 30.2
click at [799, 391] on div "Digite uma mensagem Ja se passaram 1 semana e ate o momento ninguem da Vindi fe…" at bounding box center [870, 408] width 195 height 70
click at [894, 388] on textarea "Se passaram 1 semana e ate o momento ninguem da Vindi fez contato telefonico co…" at bounding box center [883, 407] width 158 height 57
click at [773, 84] on lt-span "at é" at bounding box center [773, 84] width 0 height 0
click at [853, 397] on textarea "Se passaram 1 semana e até o momento ninguem da Vindi fez contato telefonico co…" at bounding box center [883, 407] width 158 height 57
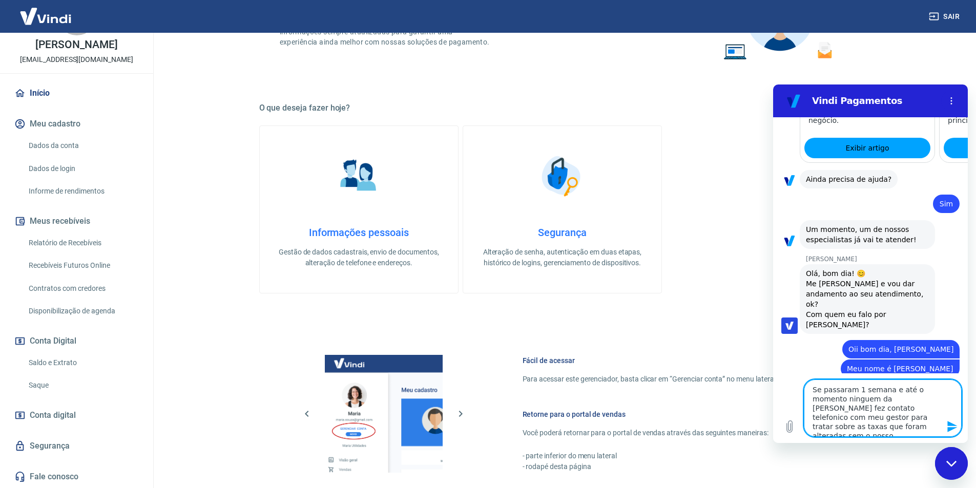
click at [773, 84] on lt-span "ninguém" at bounding box center [773, 84] width 0 height 0
click at [892, 397] on textarea "Se passaram 1 semana e até o momento ninguém da Vindi fez contato telefonico co…" at bounding box center [883, 407] width 158 height 57
click at [773, 84] on lt-span "Vindo" at bounding box center [773, 84] width 0 height 0
click at [892, 423] on textarea "Se passaram 1 semana e até o momento ninguém da Vindo fez contato telefonico co…" at bounding box center [883, 407] width 158 height 57
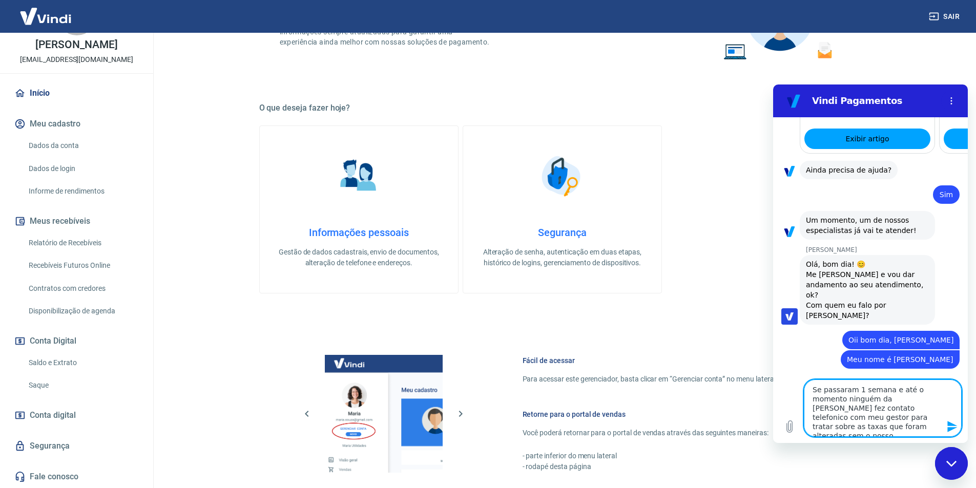
click at [930, 425] on textarea "Se passaram 1 semana e até o momento ninguém da Vindo fez contato telefonico co…" at bounding box center [883, 407] width 158 height 57
drag, startPoint x: 862, startPoint y: 432, endPoint x: 788, endPoint y: 363, distance: 100.7
click at [788, 363] on div "09:53 diz: oi Enviado · 09:53 Vindi Vindi diz: Olá, Flávio Gomes. Como posso aj…" at bounding box center [870, 280] width 195 height 326
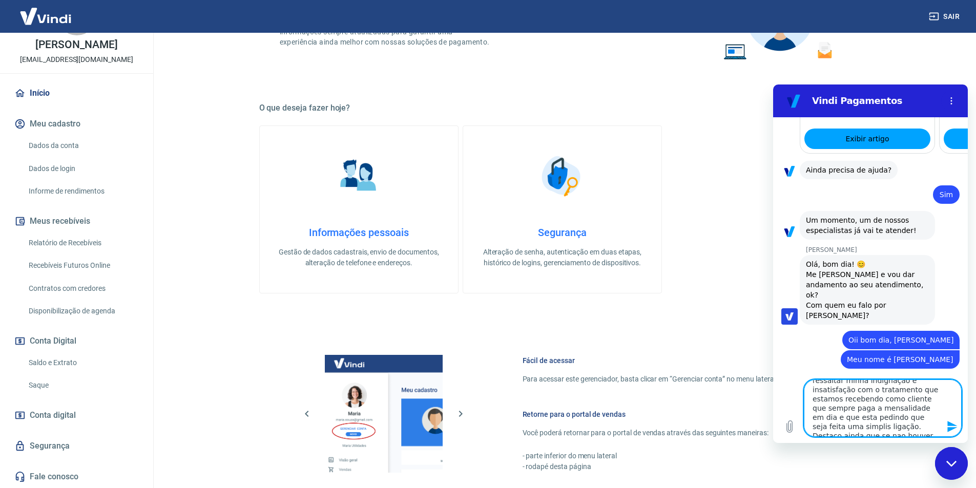
click at [876, 427] on textarea "Se passaram 1 semana e até o momento ninguém da Vindo fez contato telefonico co…" at bounding box center [883, 407] width 158 height 57
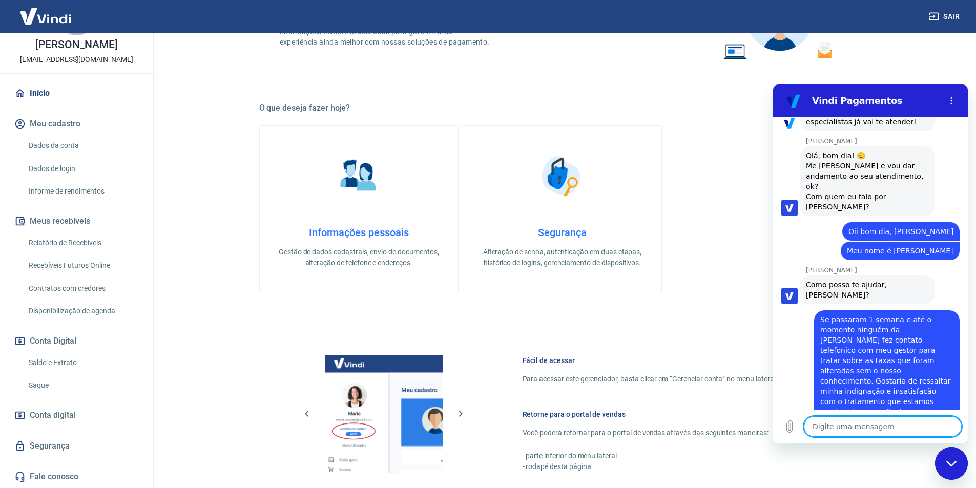
scroll to position [1009, 0]
click at [828, 418] on textarea at bounding box center [883, 426] width 158 height 20
click at [829, 422] on textarea at bounding box center [883, 426] width 158 height 20
click at [835, 427] on textarea at bounding box center [883, 426] width 158 height 20
paste textarea "Além disso, gostaria de entender o motivo da extrema demora em atender a um ped…"
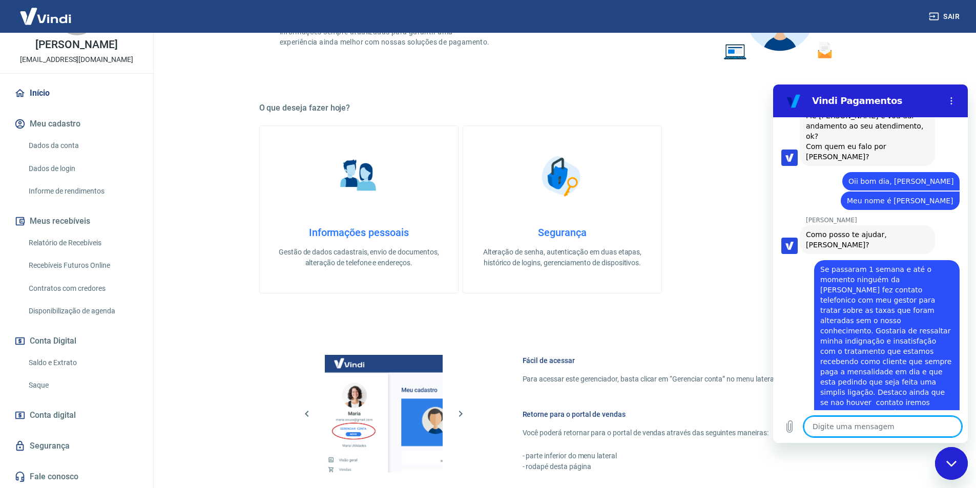
scroll to position [1060, 0]
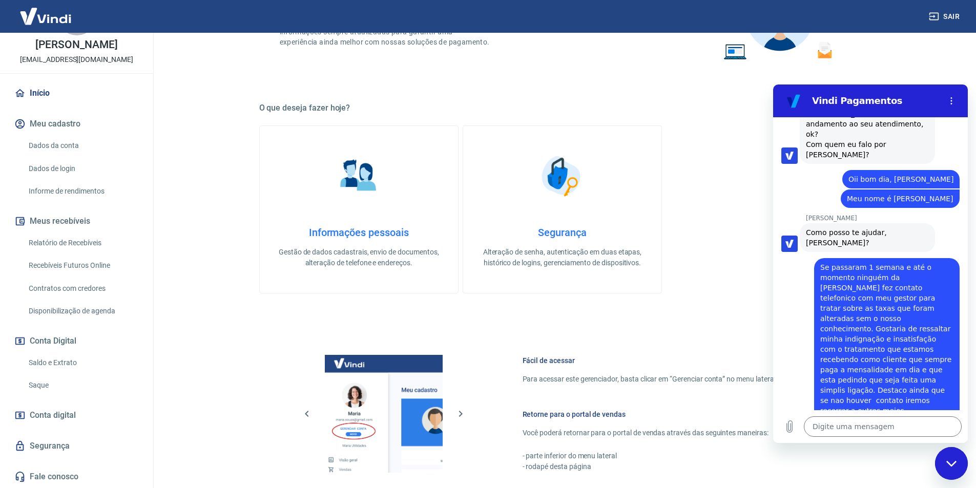
click at [877, 327] on span "Se passaram 1 semana e até o momento ninguém da Vindo fez contato telefonico co…" at bounding box center [886, 339] width 133 height 154
click at [861, 426] on textarea at bounding box center [883, 426] width 158 height 20
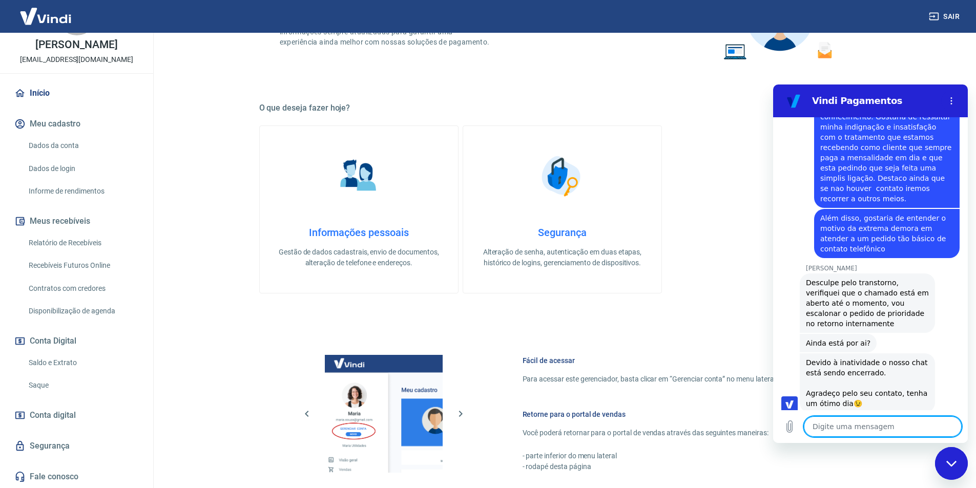
click at [845, 436] on textarea at bounding box center [883, 426] width 158 height 20
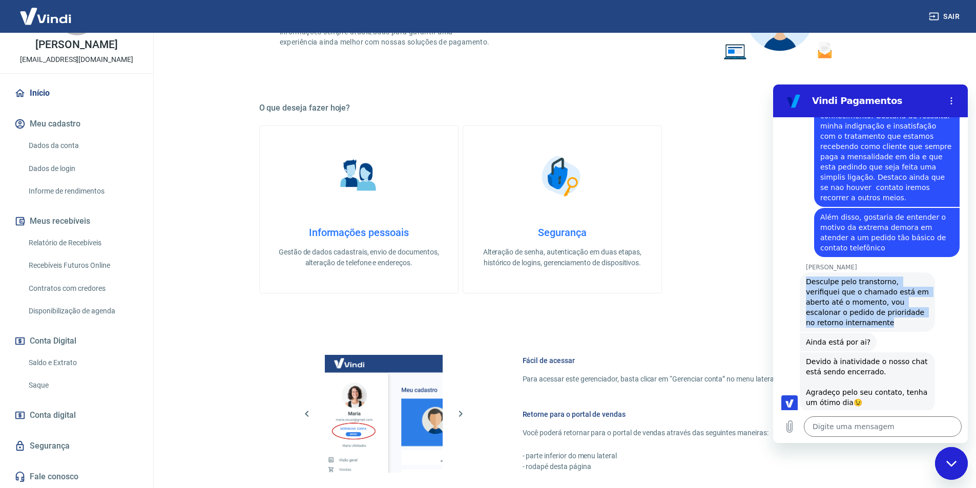
drag, startPoint x: 855, startPoint y: 250, endPoint x: 802, endPoint y: 204, distance: 70.0
click at [802, 272] on div "Andrezza Torres diz: Desculpe pelo transtorno, verifiquei que o chamado está em…" at bounding box center [866, 301] width 135 height 59
click at [823, 277] on span "Desculpe pelo transtorno, verifiquei que o chamado está em aberto até o momento…" at bounding box center [867, 302] width 123 height 51
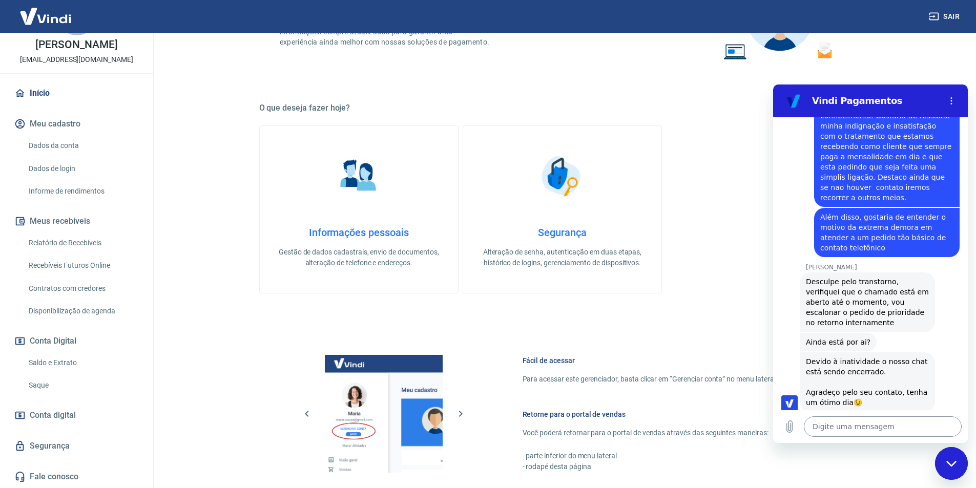
click at [828, 426] on textarea at bounding box center [883, 426] width 158 height 20
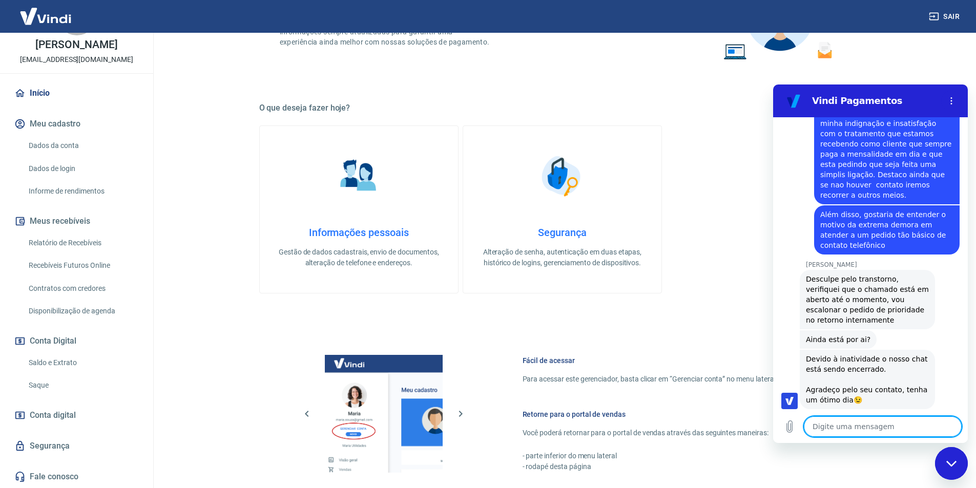
scroll to position [1313, 0]
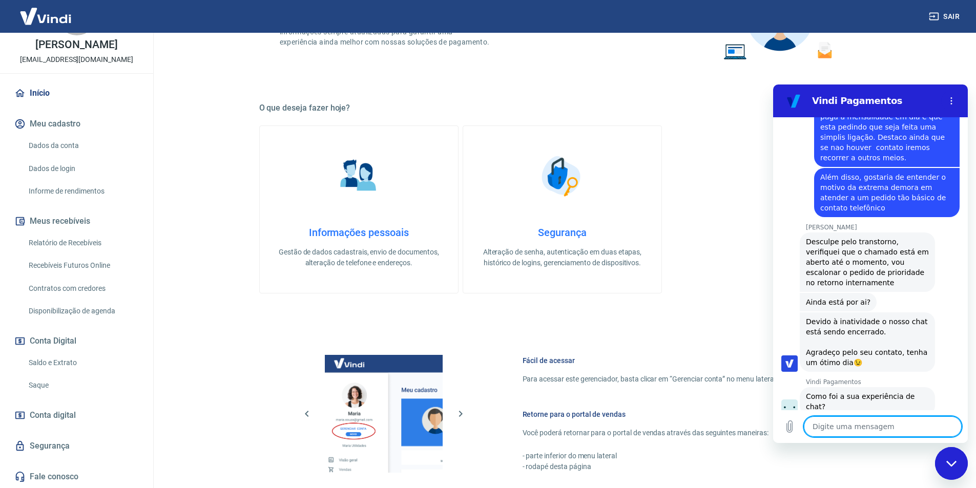
click at [875, 420] on textarea at bounding box center [883, 426] width 158 height 20
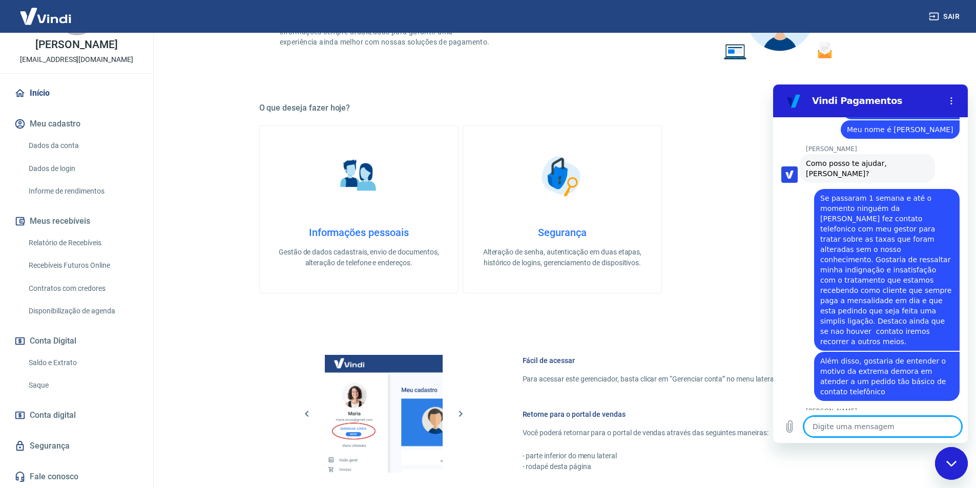
scroll to position [1126, 0]
